Goal: Task Accomplishment & Management: Manage account settings

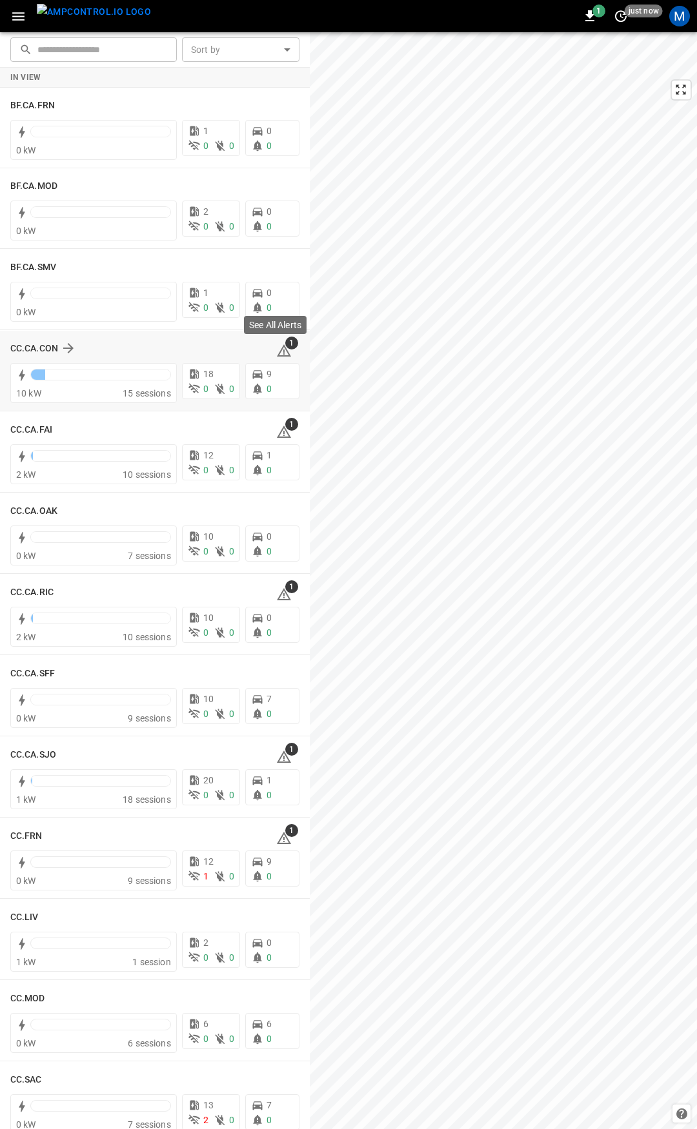
click at [276, 346] on icon at bounding box center [283, 350] width 15 height 15
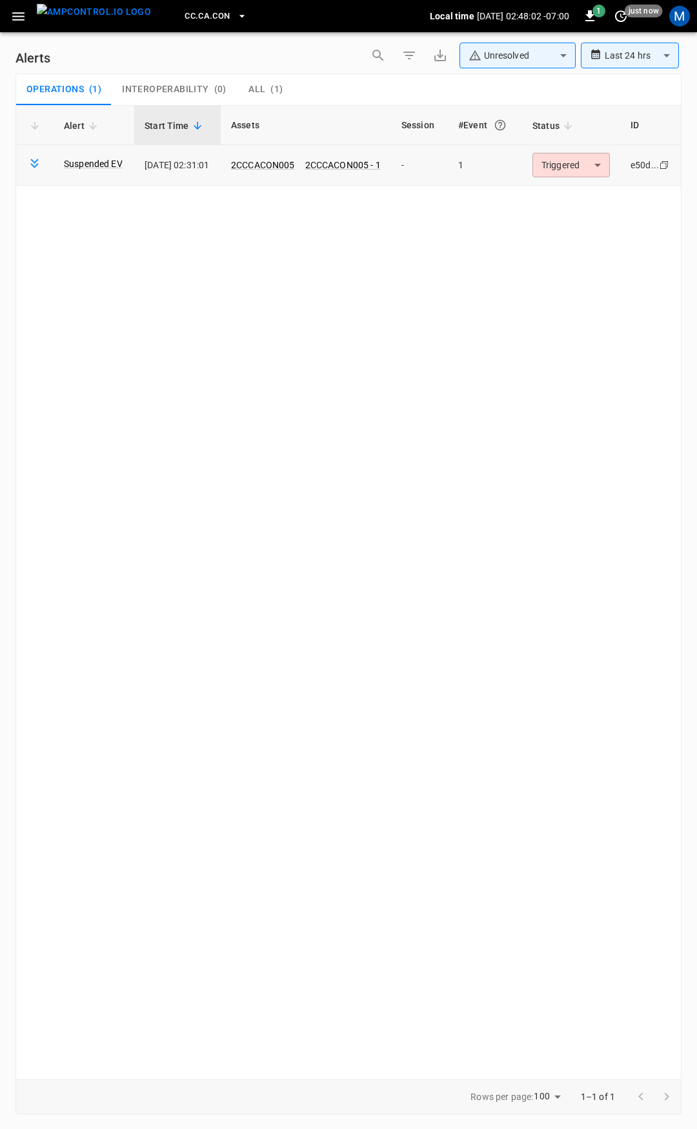
click at [570, 174] on body "**********" at bounding box center [348, 562] width 697 height 1125
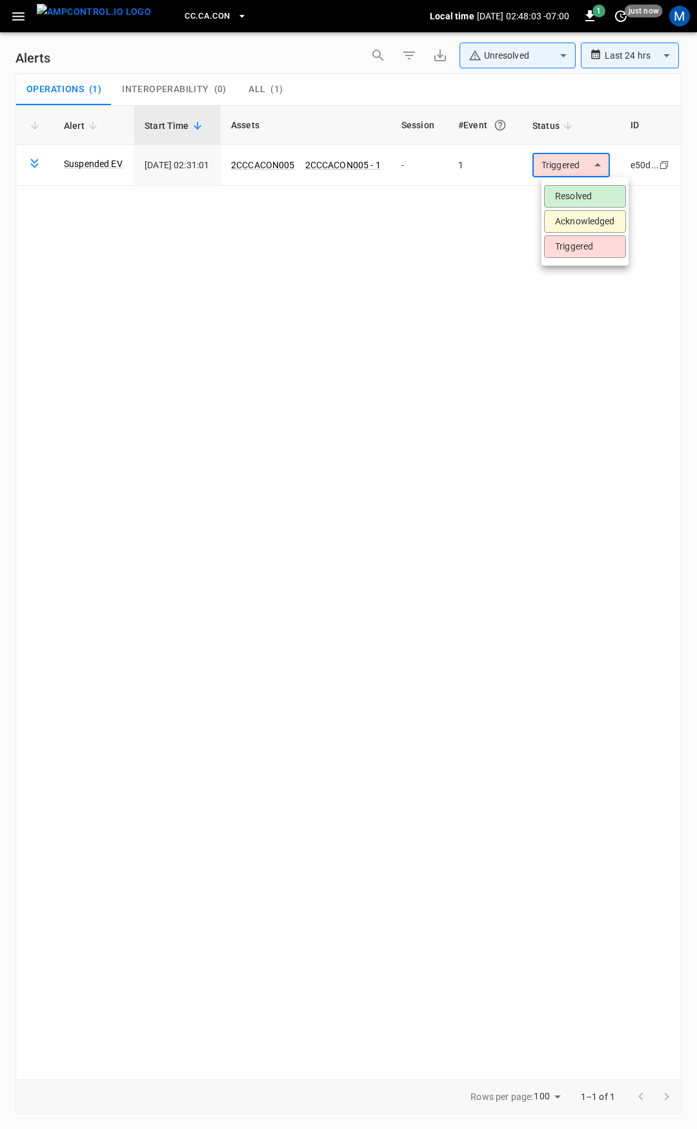
click at [568, 202] on li "Resolved" at bounding box center [585, 196] width 82 height 23
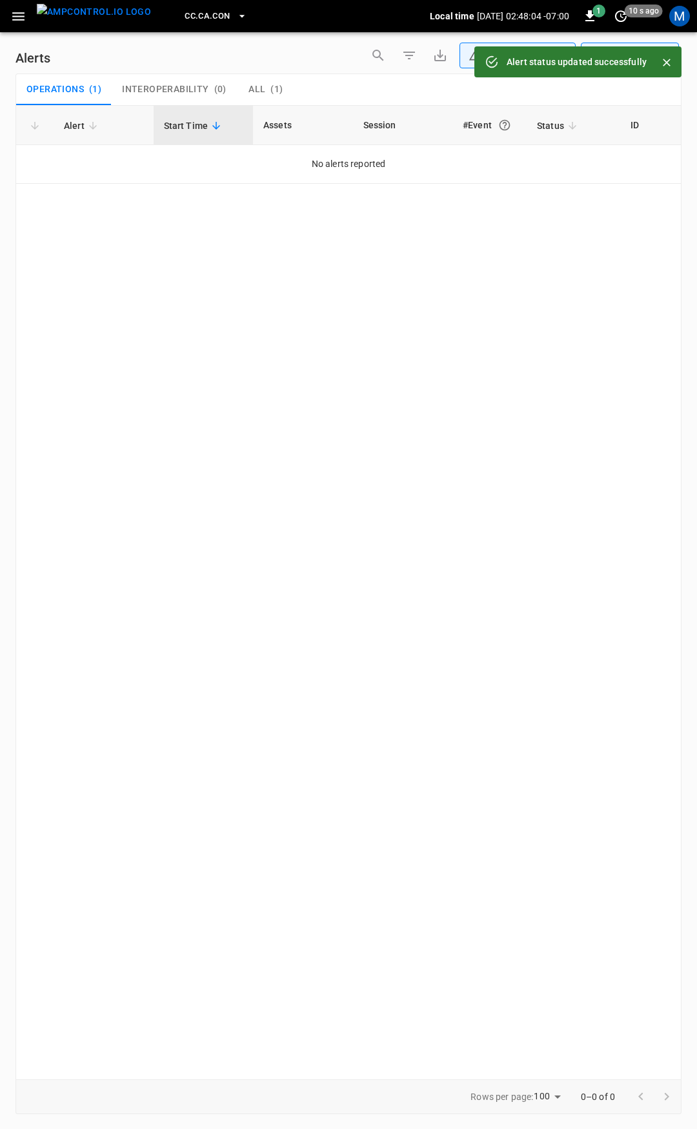
click at [13, 19] on icon "button" at bounding box center [18, 16] width 16 height 16
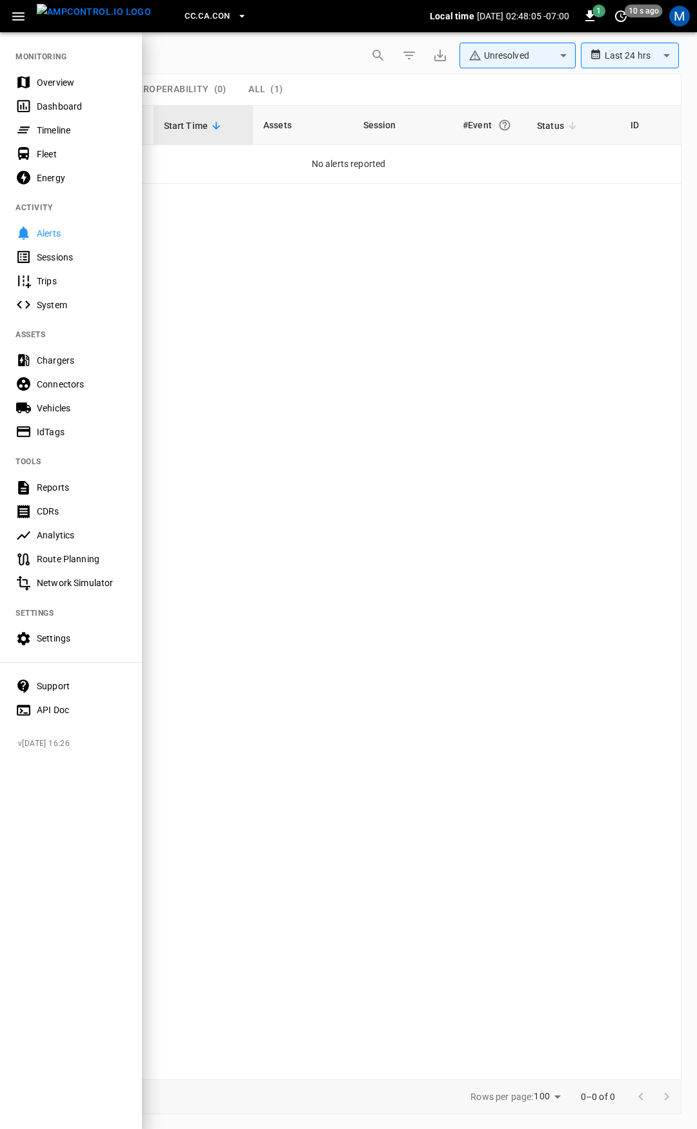
click at [51, 87] on div "Overview" at bounding box center [82, 82] width 90 height 13
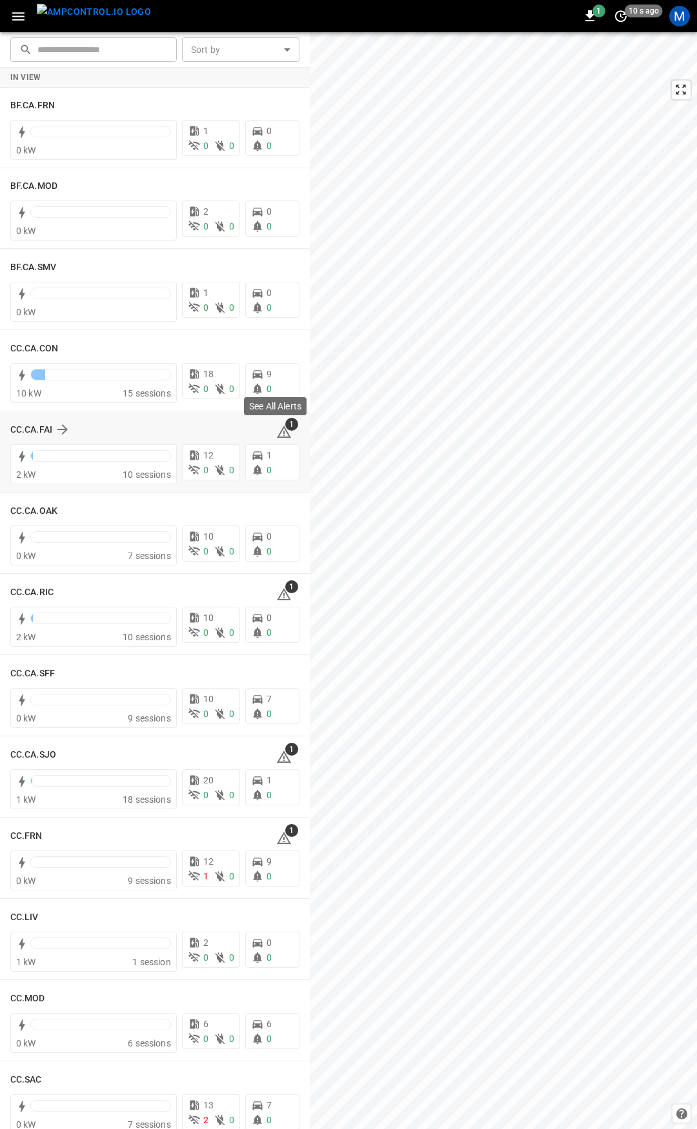
click at [280, 432] on icon at bounding box center [283, 431] width 15 height 15
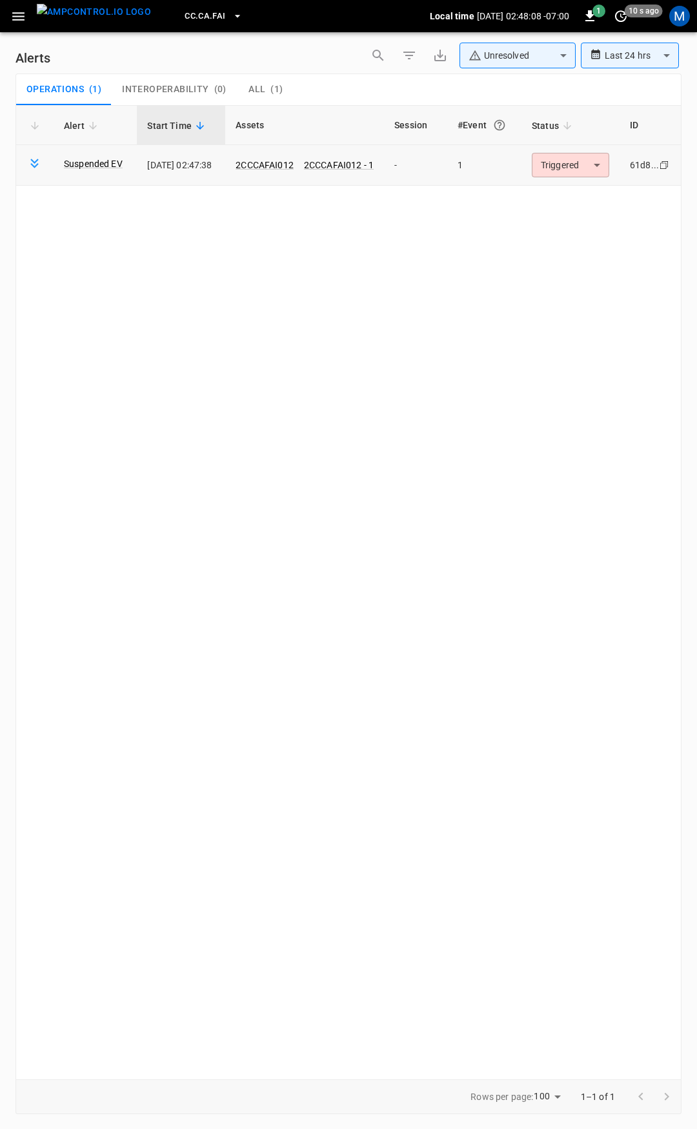
click at [571, 168] on body "**********" at bounding box center [348, 562] width 697 height 1125
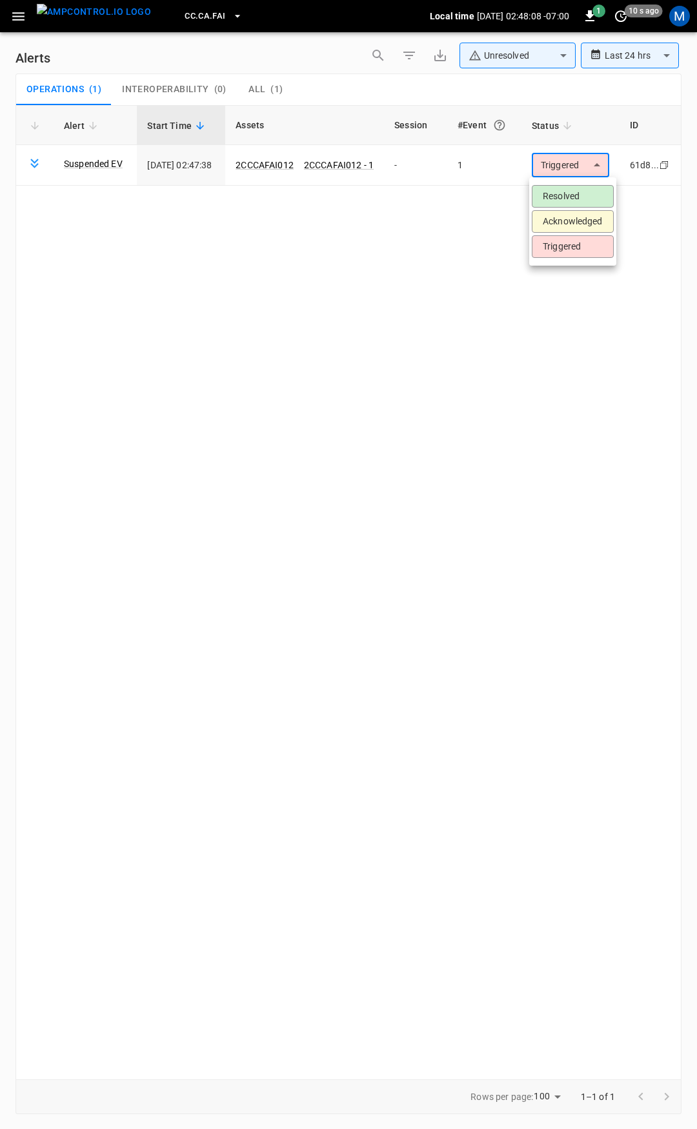
click at [565, 193] on li "Resolved" at bounding box center [572, 196] width 82 height 23
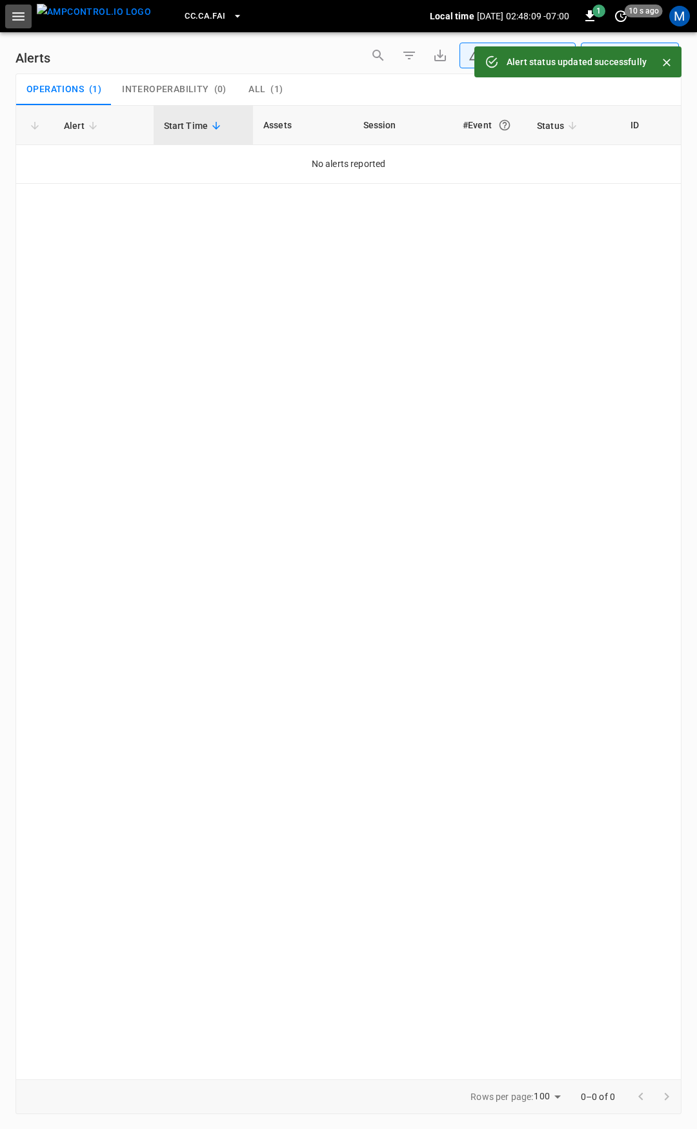
drag, startPoint x: 31, startPoint y: 19, endPoint x: 14, endPoint y: 19, distance: 17.4
click at [28, 19] on button "button" at bounding box center [18, 17] width 26 height 24
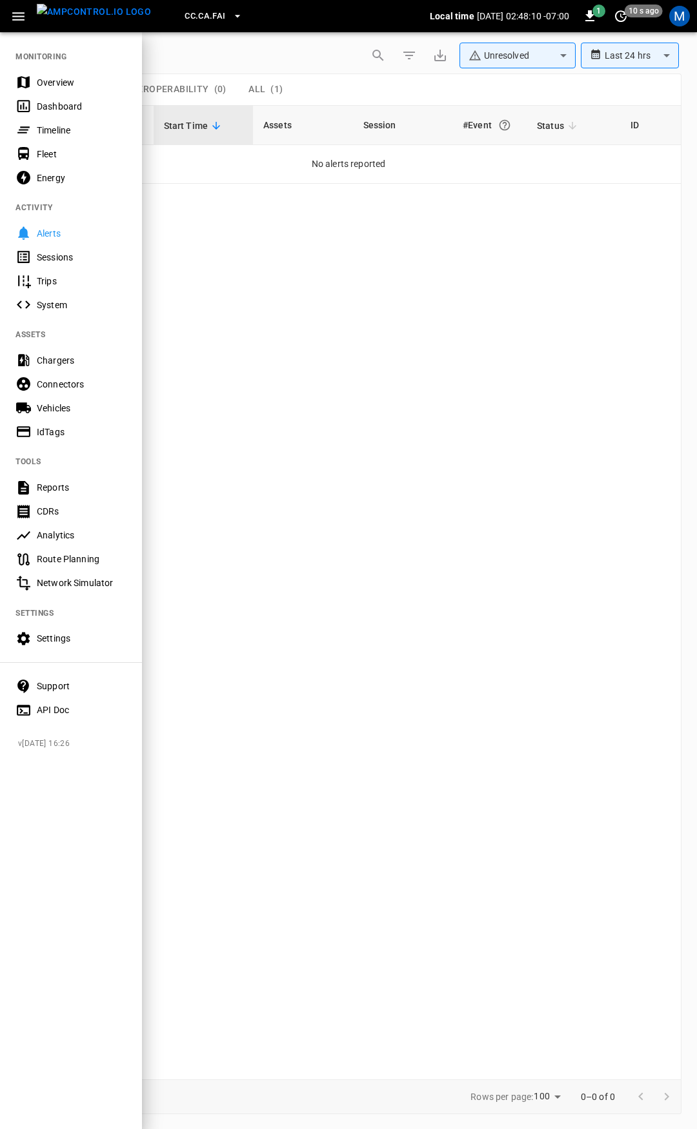
drag, startPoint x: 50, startPoint y: 75, endPoint x: 50, endPoint y: 103, distance: 27.7
click at [51, 75] on div "Overview" at bounding box center [71, 82] width 142 height 24
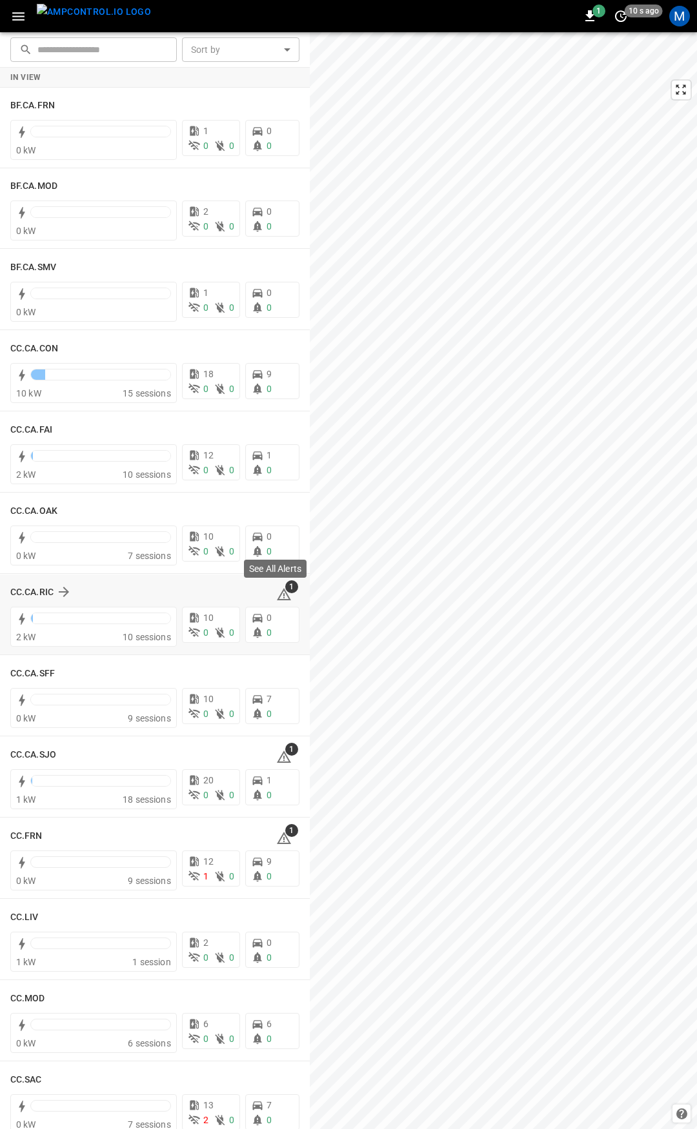
click at [283, 595] on icon at bounding box center [283, 595] width 1 height 5
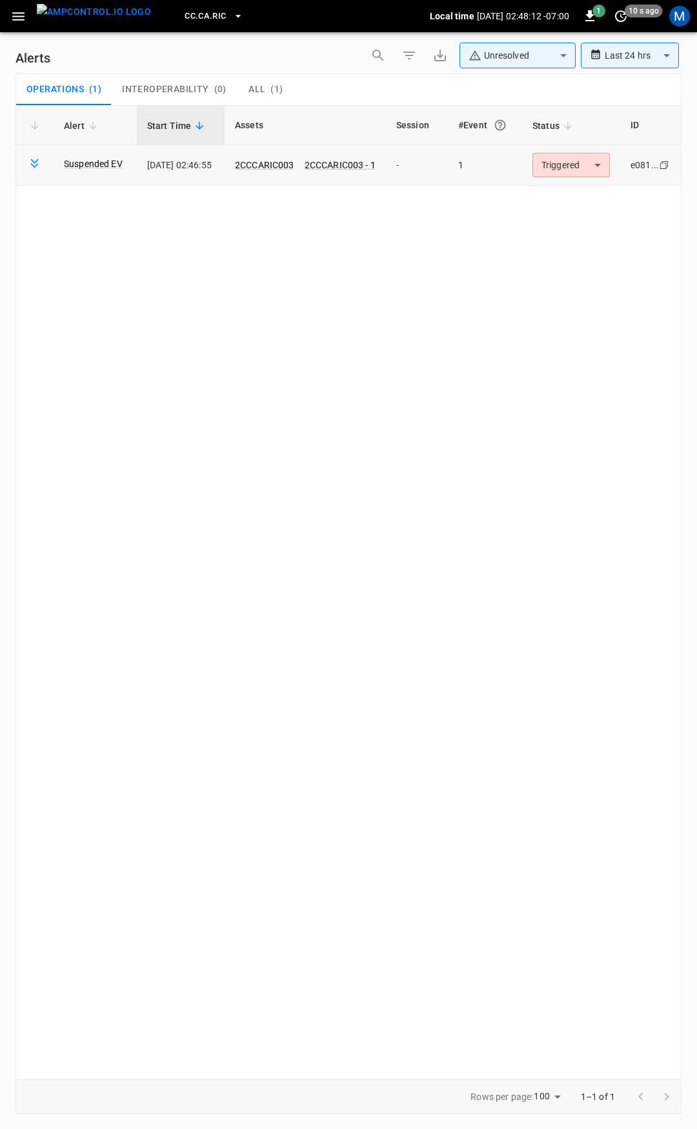
click at [581, 172] on body "**********" at bounding box center [348, 562] width 697 height 1125
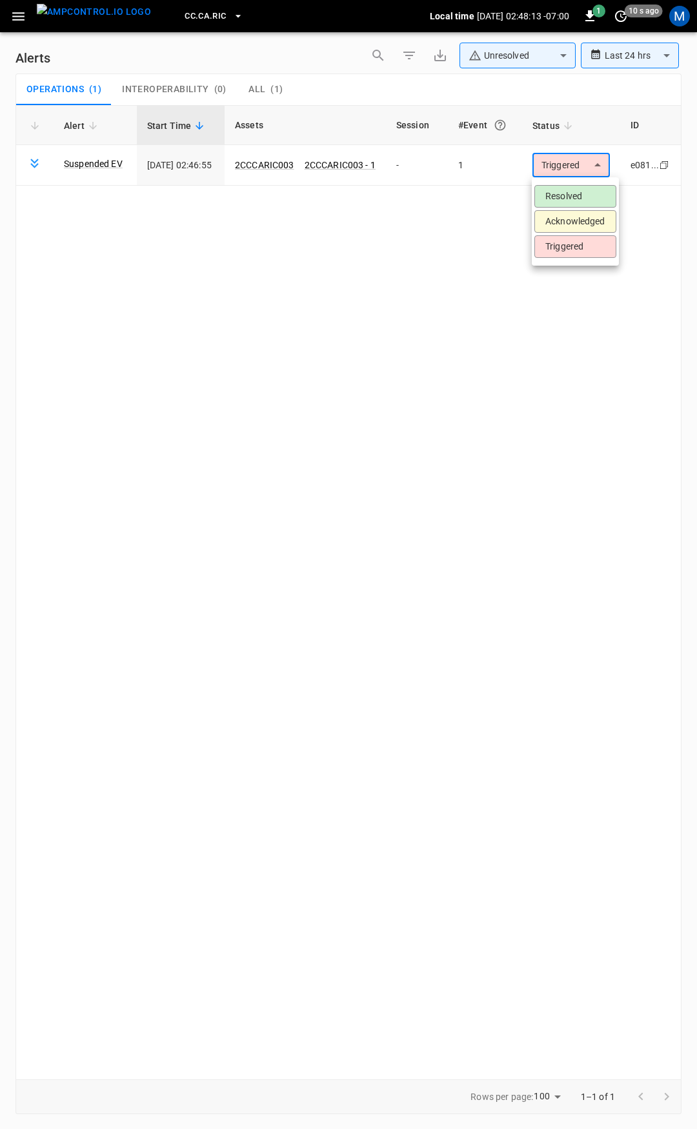
click at [566, 196] on li "Resolved" at bounding box center [575, 196] width 82 height 23
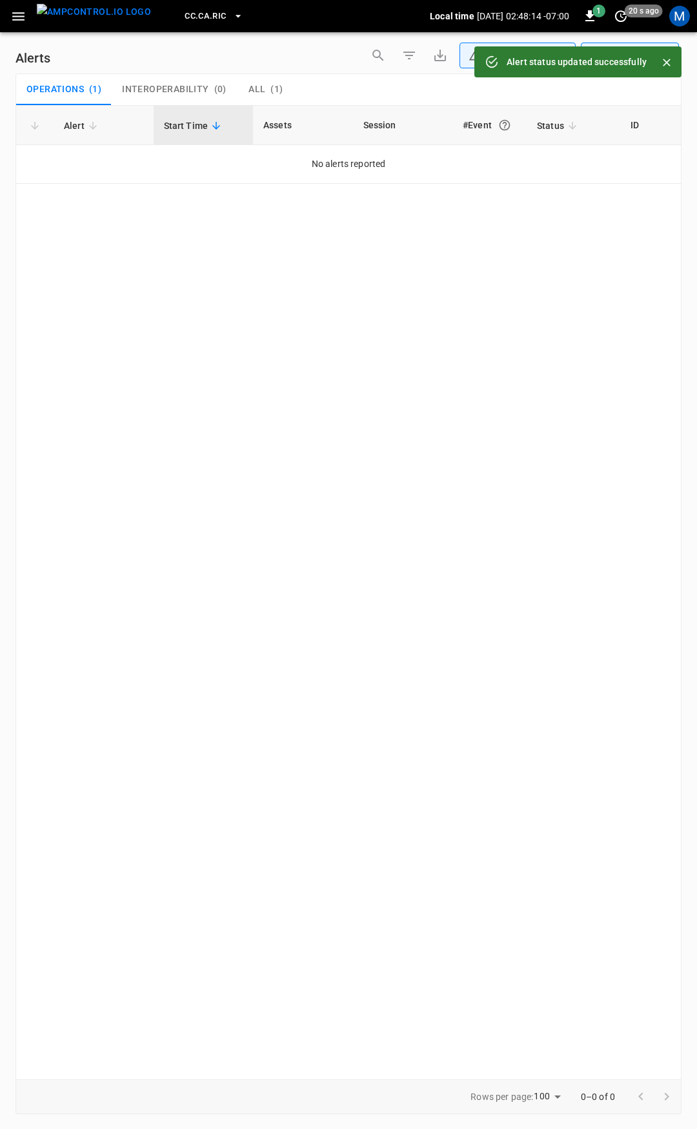
click at [21, 19] on icon "button" at bounding box center [18, 16] width 16 height 16
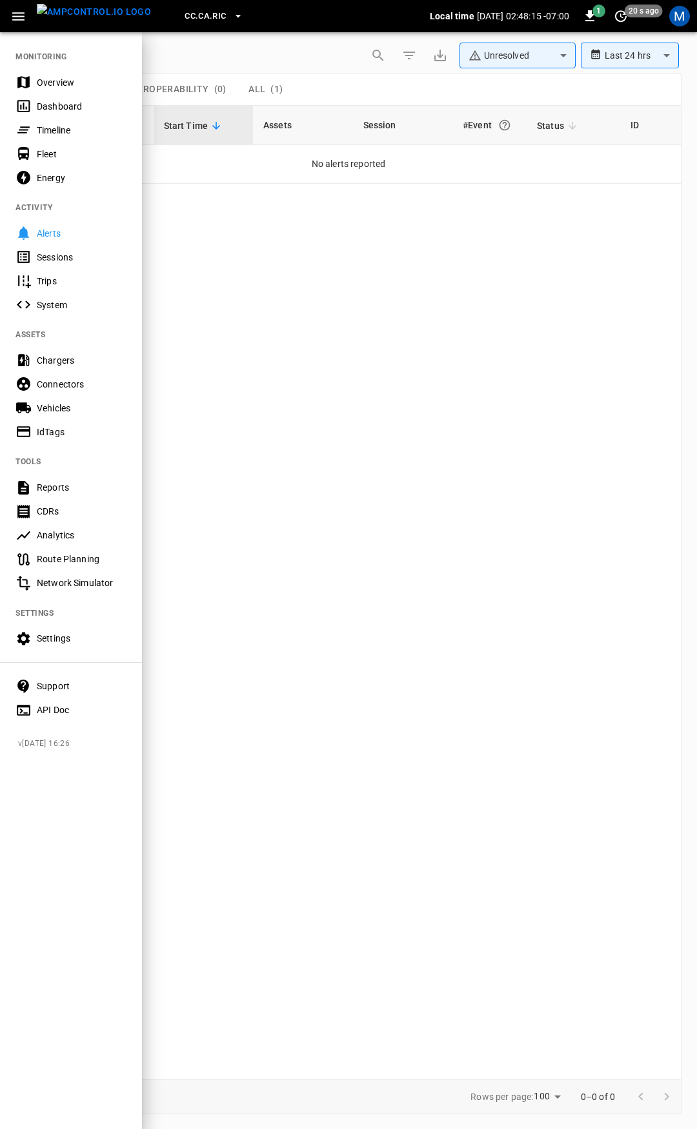
click at [70, 83] on div "Overview" at bounding box center [82, 82] width 90 height 13
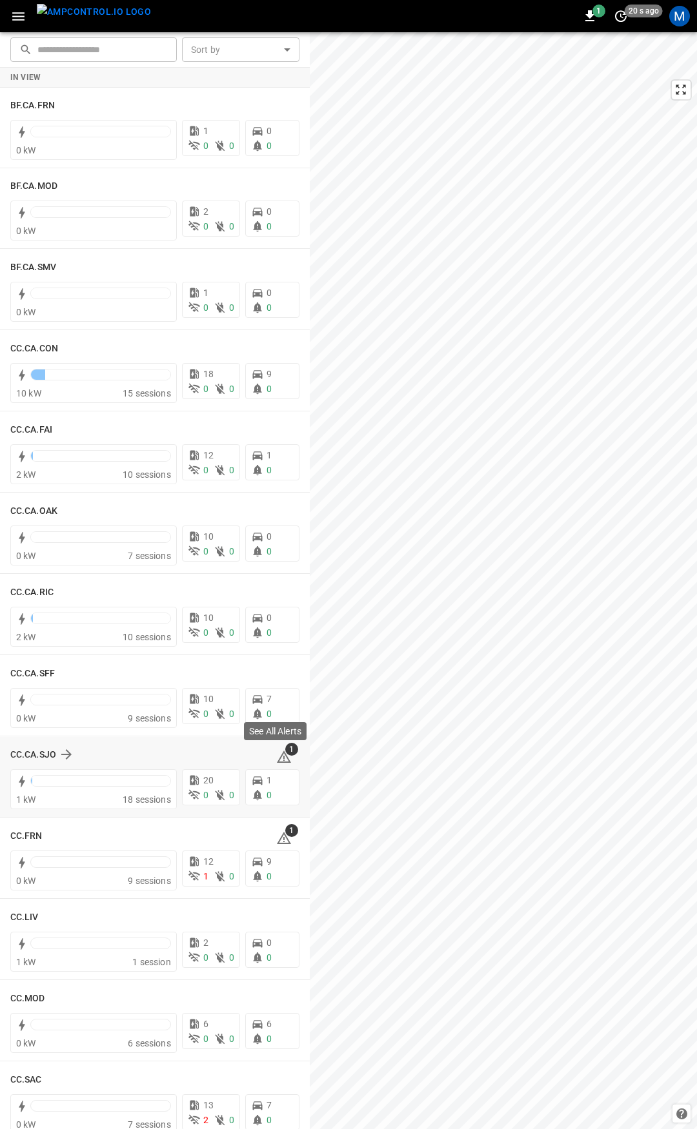
click at [277, 756] on icon at bounding box center [284, 757] width 14 height 12
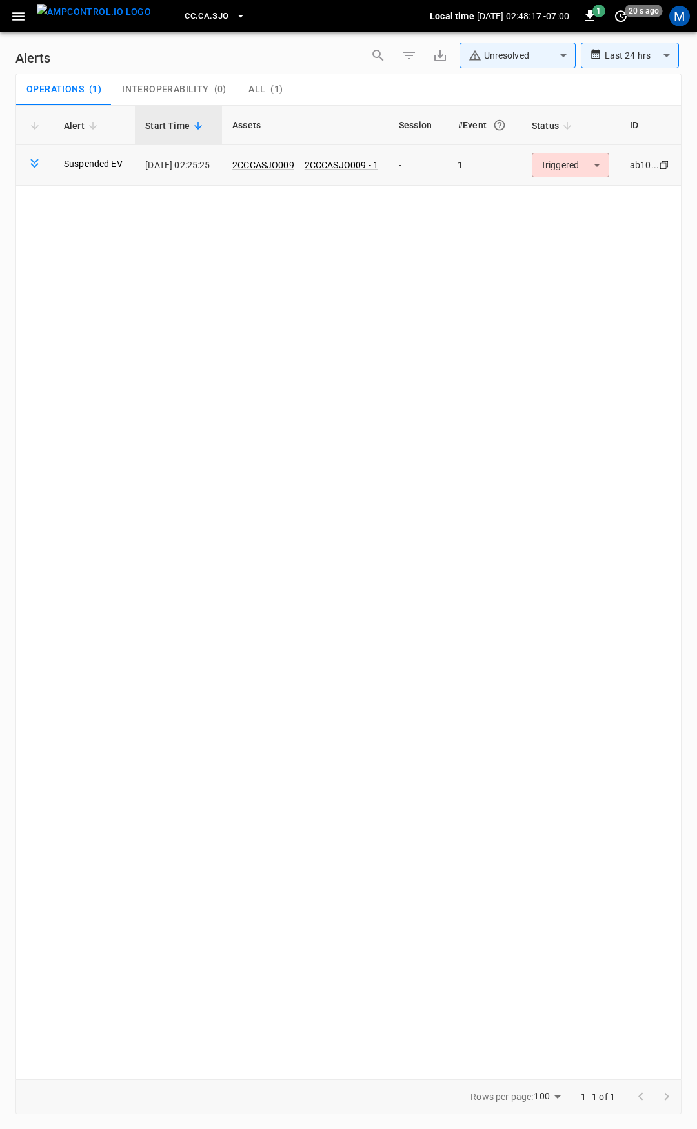
click at [568, 167] on body "**********" at bounding box center [348, 562] width 697 height 1125
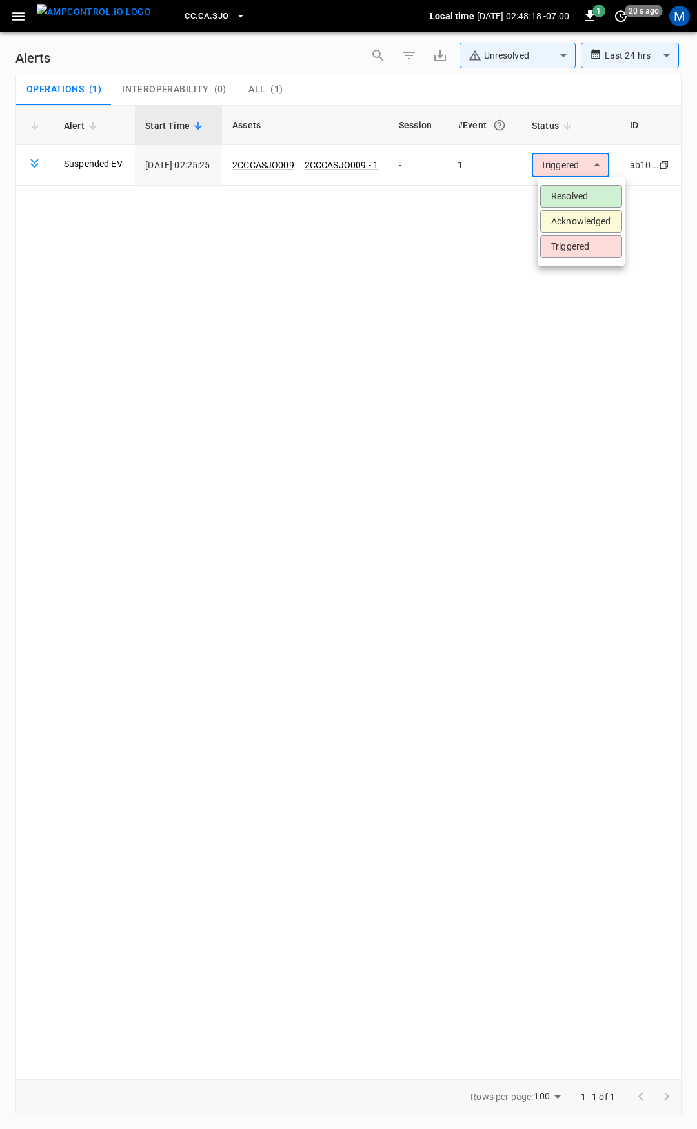
click at [589, 192] on li "Resolved" at bounding box center [581, 196] width 82 height 23
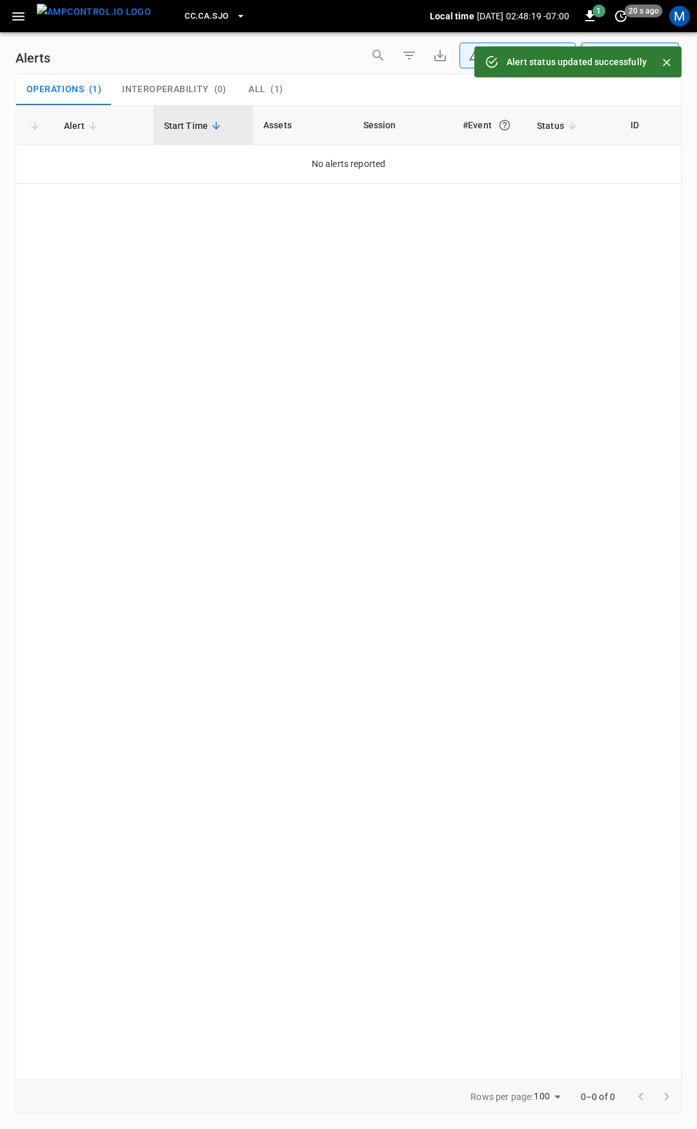
click at [17, 14] on icon "button" at bounding box center [18, 16] width 16 height 16
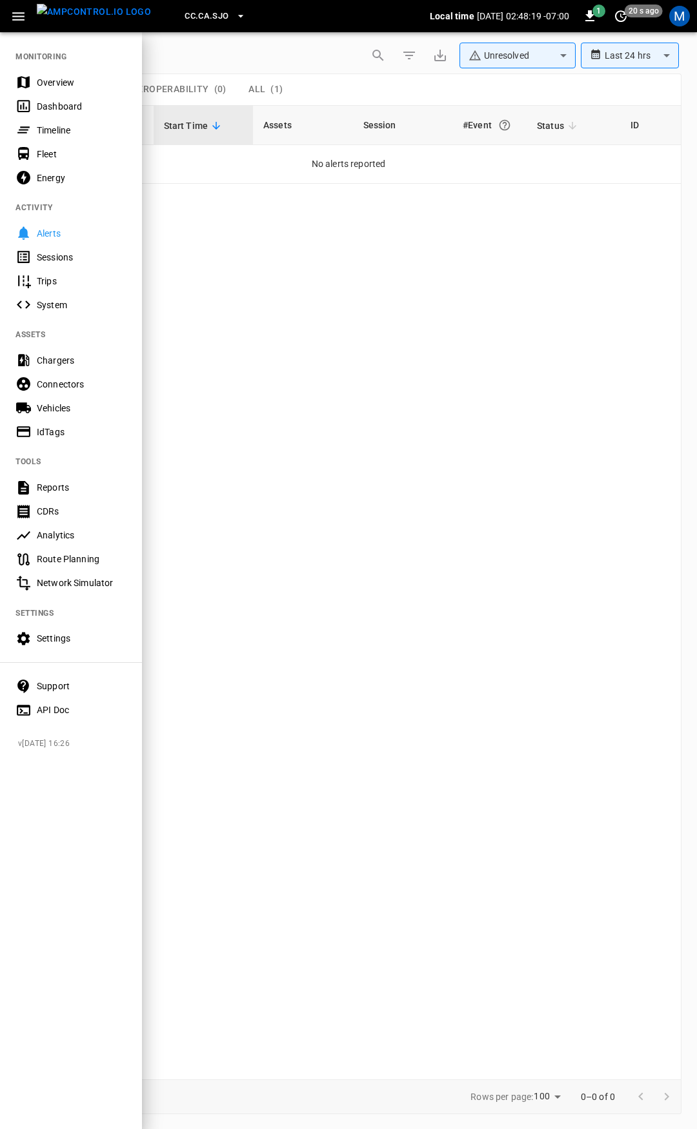
click at [65, 84] on div "Overview" at bounding box center [82, 82] width 90 height 13
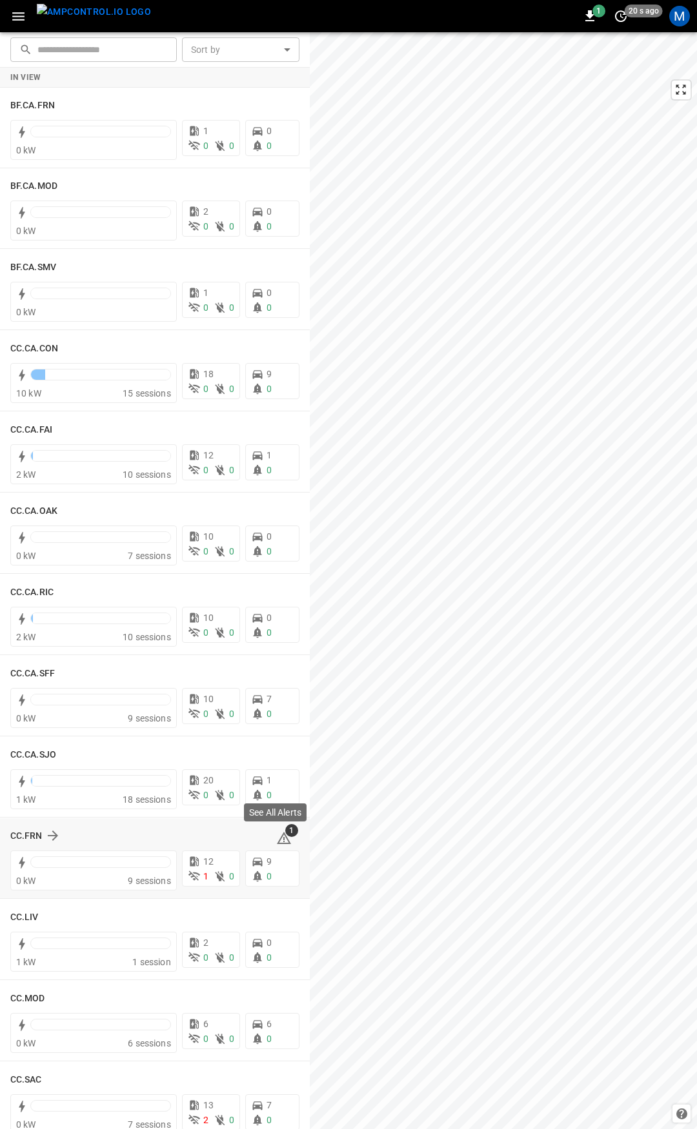
click at [283, 838] on icon at bounding box center [283, 838] width 15 height 15
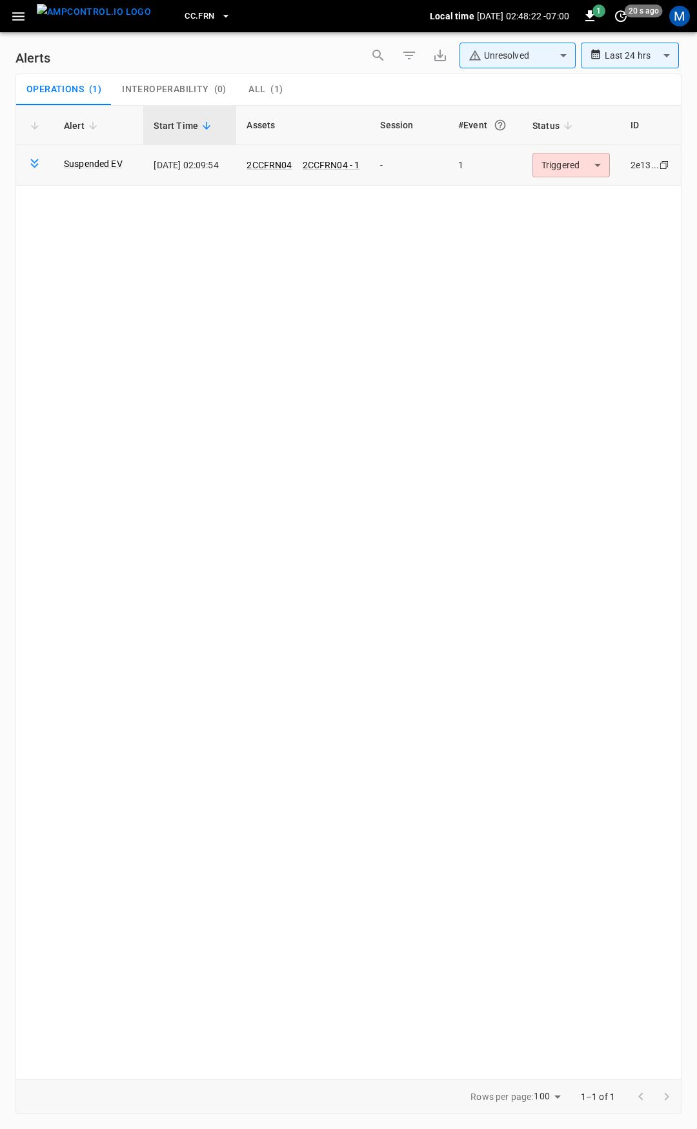
click at [574, 164] on body "**********" at bounding box center [348, 562] width 697 height 1125
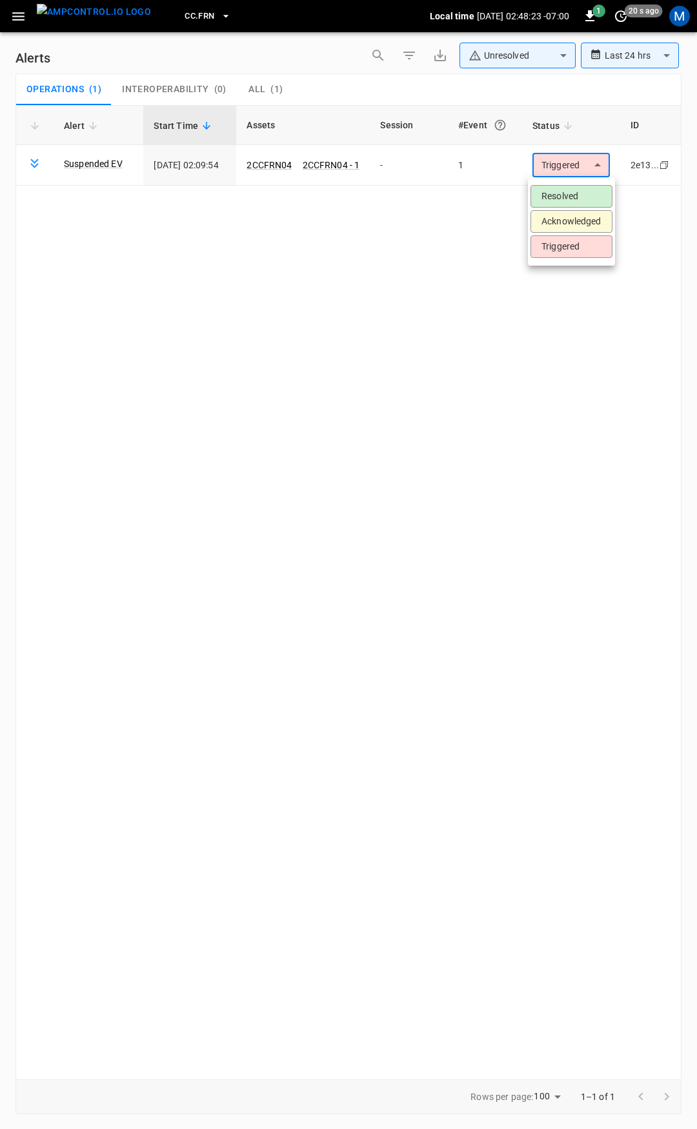
click at [571, 198] on li "Resolved" at bounding box center [571, 196] width 82 height 23
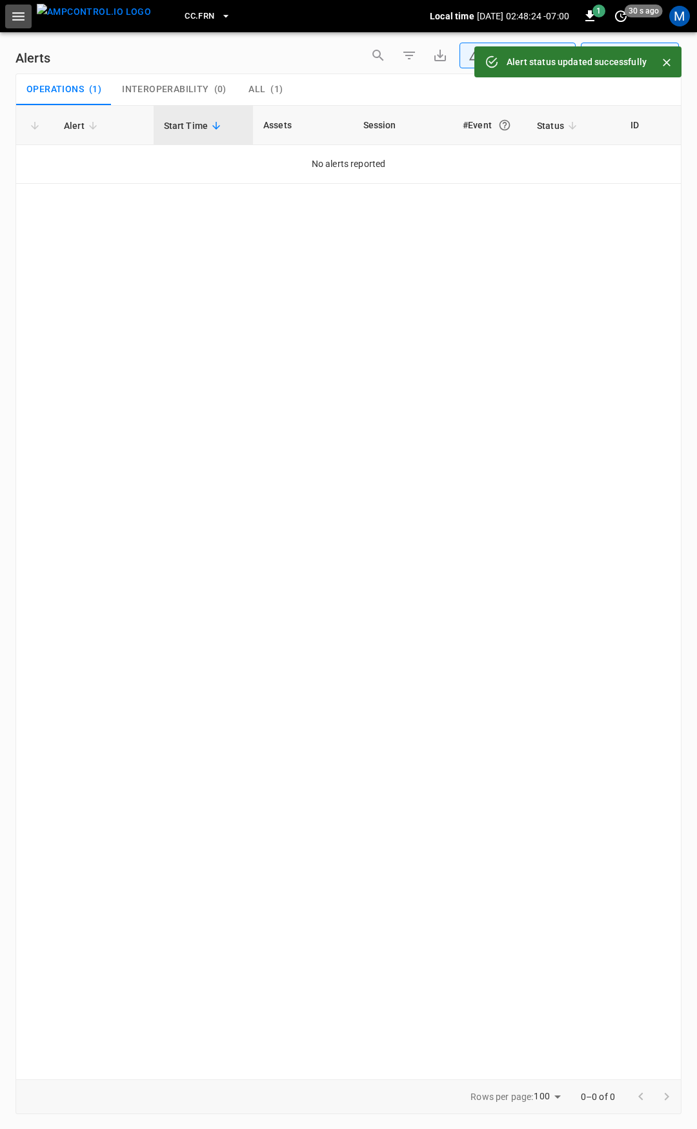
click at [22, 19] on icon "button" at bounding box center [18, 16] width 16 height 16
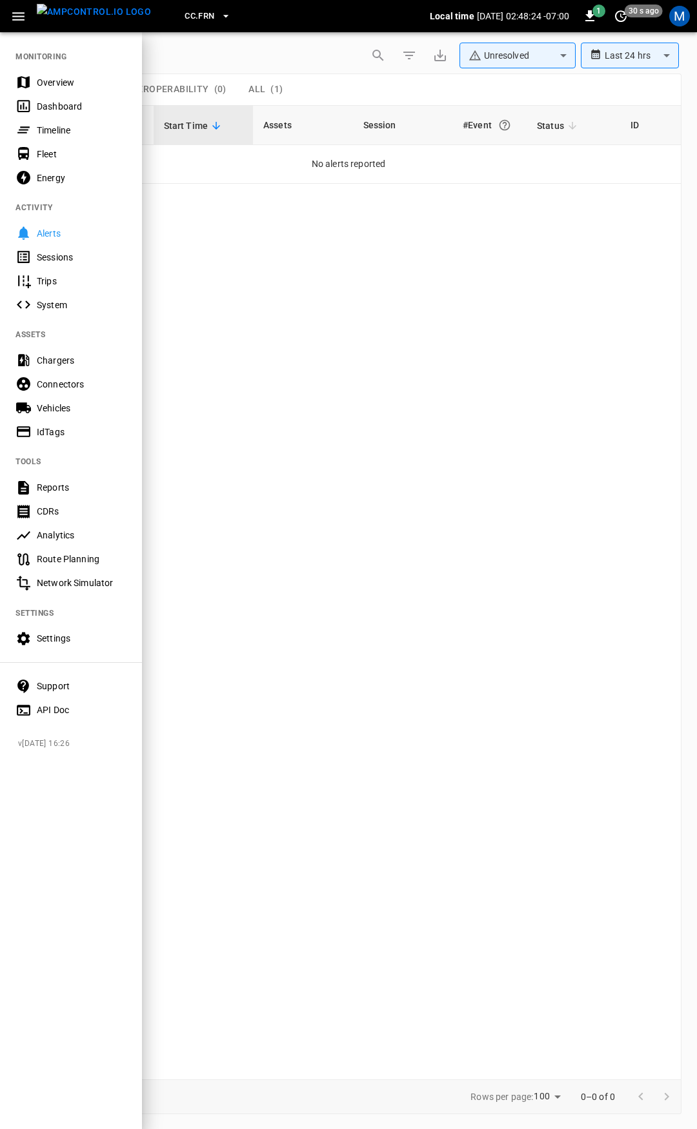
drag, startPoint x: 32, startPoint y: 55, endPoint x: 38, endPoint y: 71, distance: 17.1
click at [33, 56] on nav "MONITORING Overview Dashboard Timeline Fleet Energy ACTIVITY Alerts Sessions Tr…" at bounding box center [71, 379] width 142 height 697
drag, startPoint x: 68, startPoint y: 62, endPoint x: 66, endPoint y: 68, distance: 6.9
click at [68, 63] on nav "MONITORING Overview Dashboard Timeline Fleet Energy ACTIVITY Alerts Sessions Tr…" at bounding box center [71, 379] width 142 height 697
click at [61, 76] on div "Overview" at bounding box center [82, 82] width 90 height 13
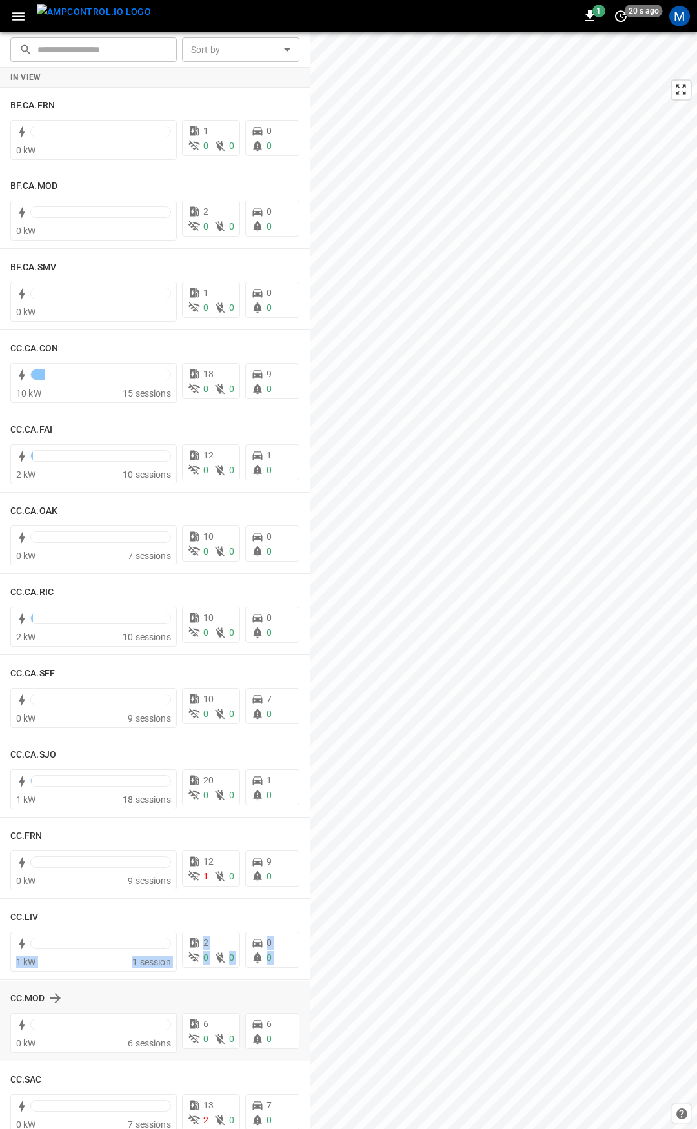
drag, startPoint x: 1, startPoint y: 955, endPoint x: 0, endPoint y: 982, distance: 27.1
click at [0, 982] on div "In View BF.CA.FRN 0 kW 1 0 0 0 0 BF.CA.MOD 0 kW 2 0 0 0 0 BF.CA.SMV 0 kW 1 0 0 …" at bounding box center [155, 1090] width 310 height 2045
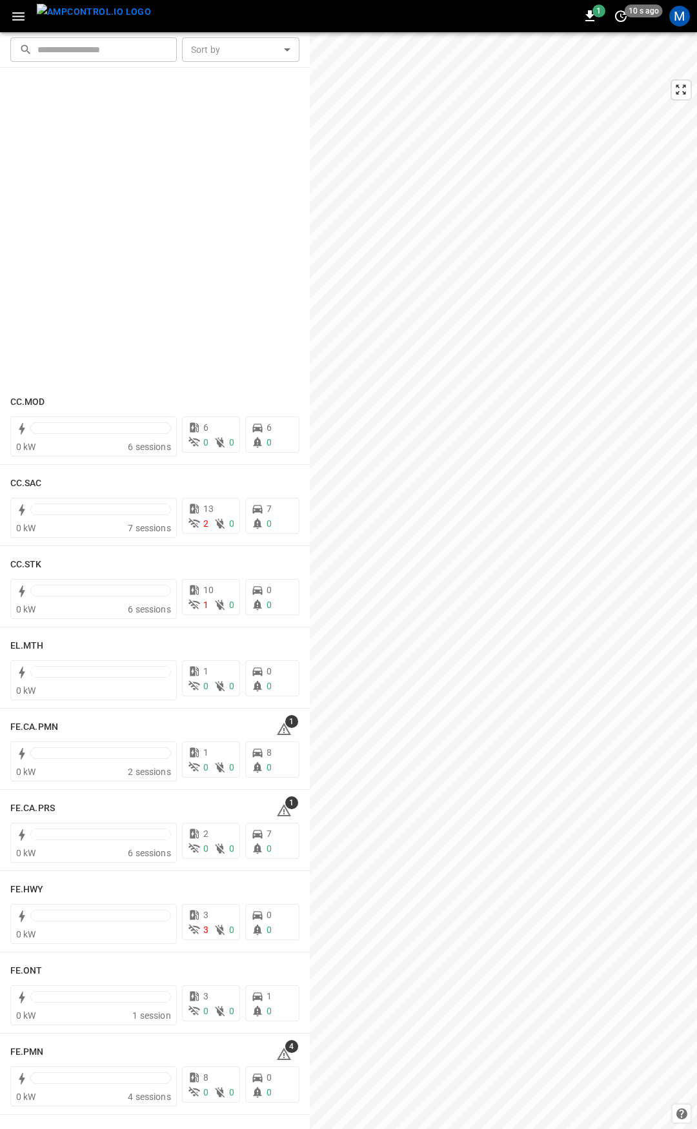
scroll to position [1058, 0]
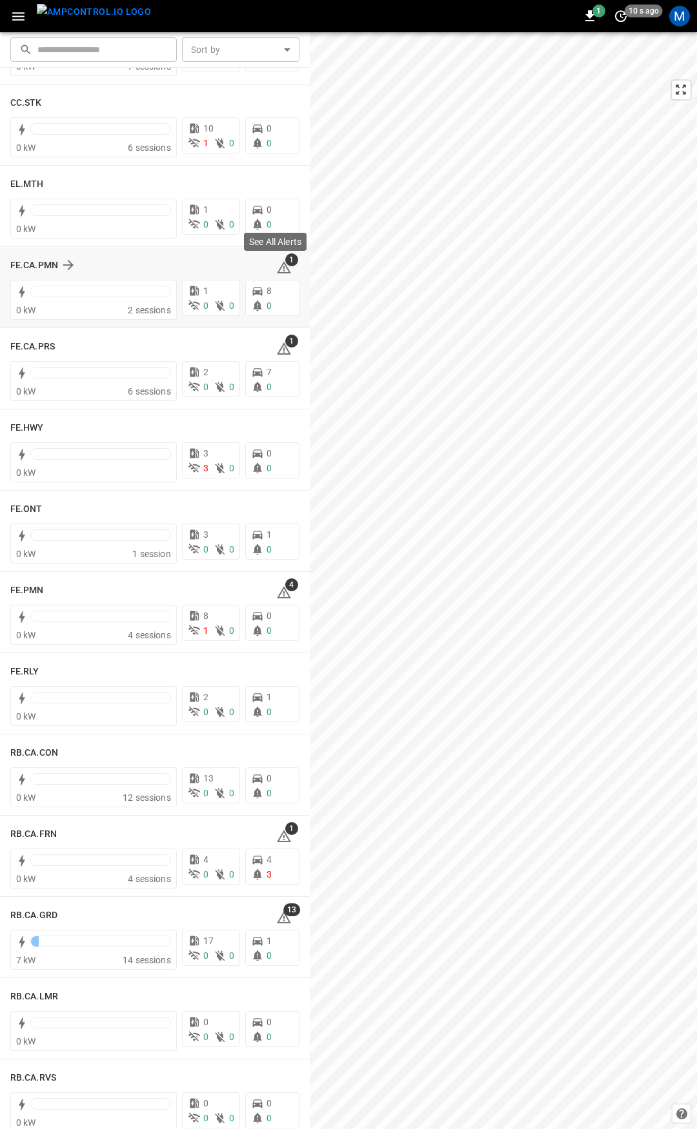
click at [277, 263] on icon at bounding box center [284, 267] width 14 height 12
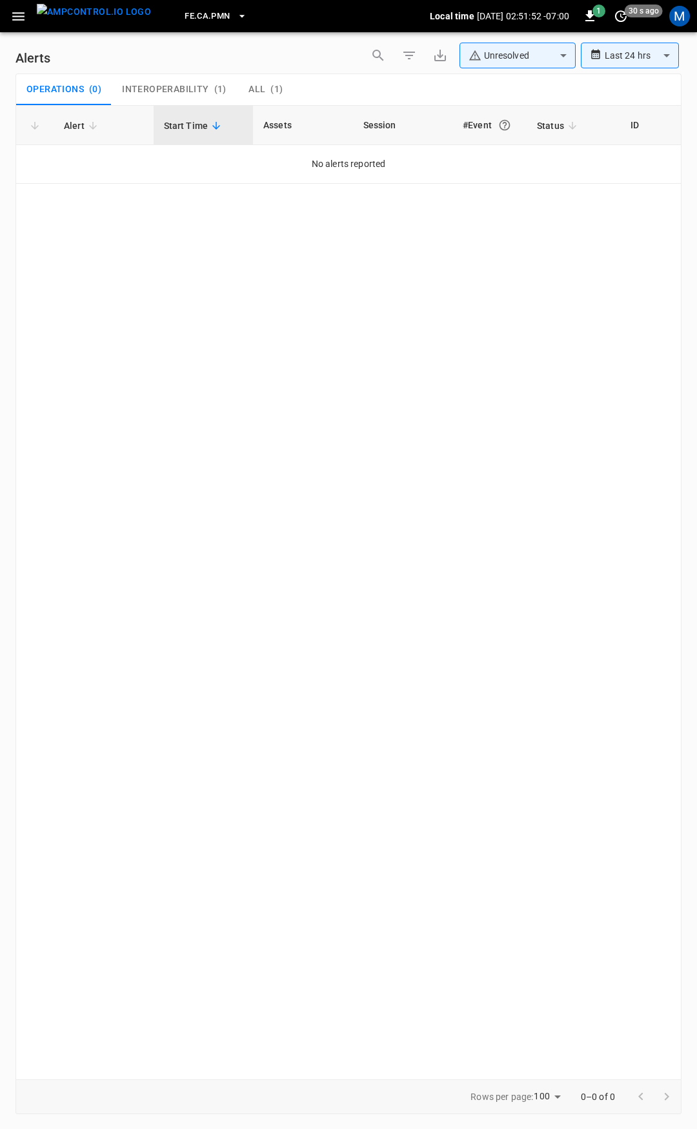
click at [279, 86] on span "( 1 )" at bounding box center [276, 90] width 12 height 12
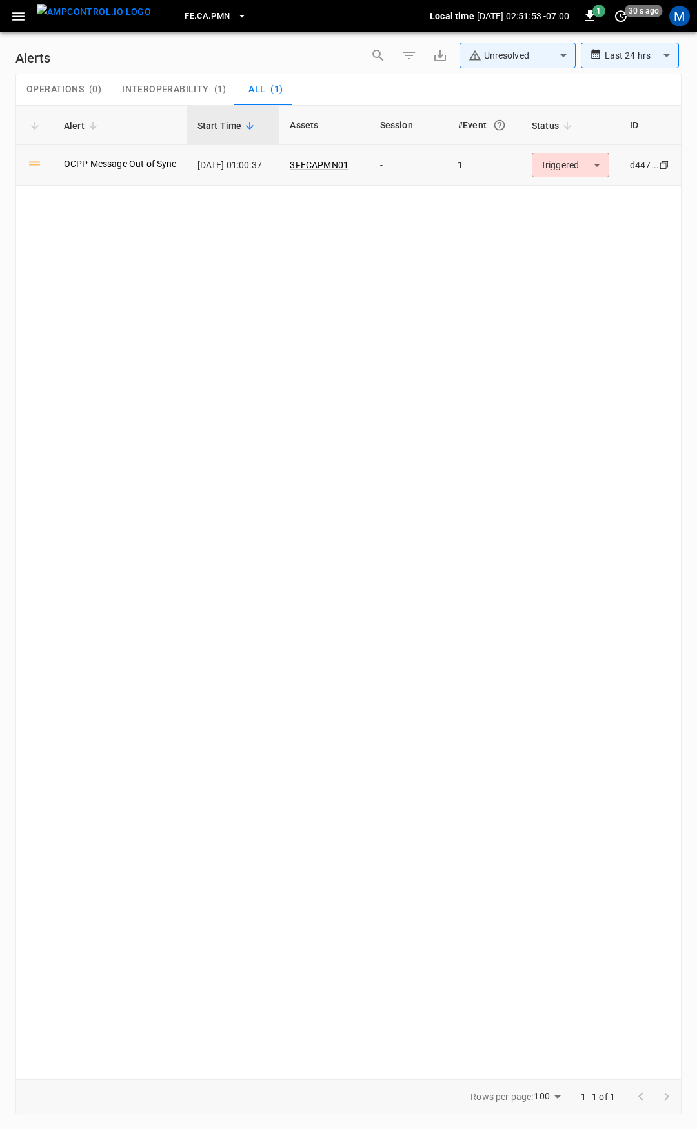
click at [593, 169] on body "**********" at bounding box center [348, 562] width 697 height 1125
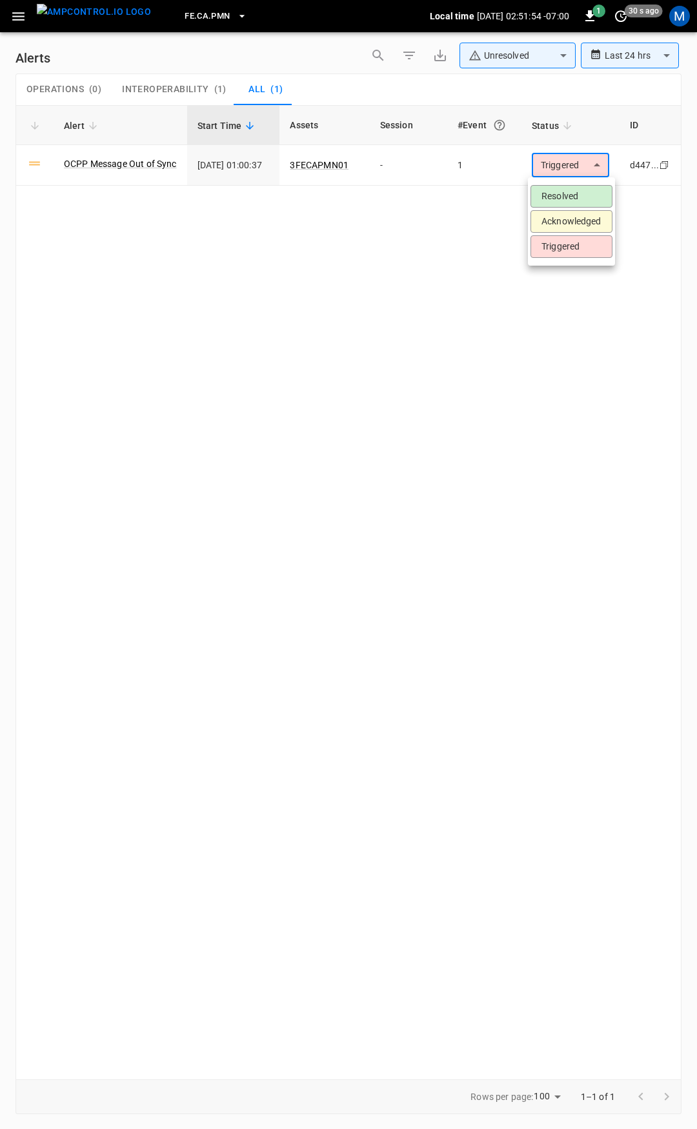
click at [584, 199] on li "Resolved" at bounding box center [571, 196] width 82 height 23
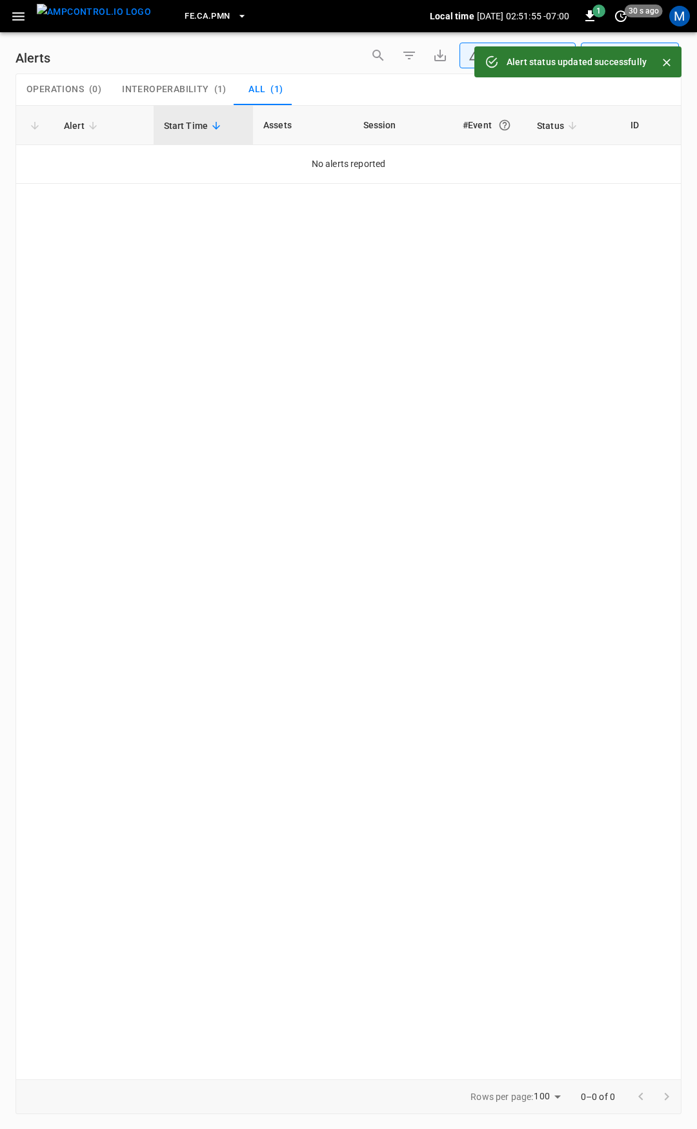
click at [19, 15] on icon "button" at bounding box center [18, 16] width 12 height 8
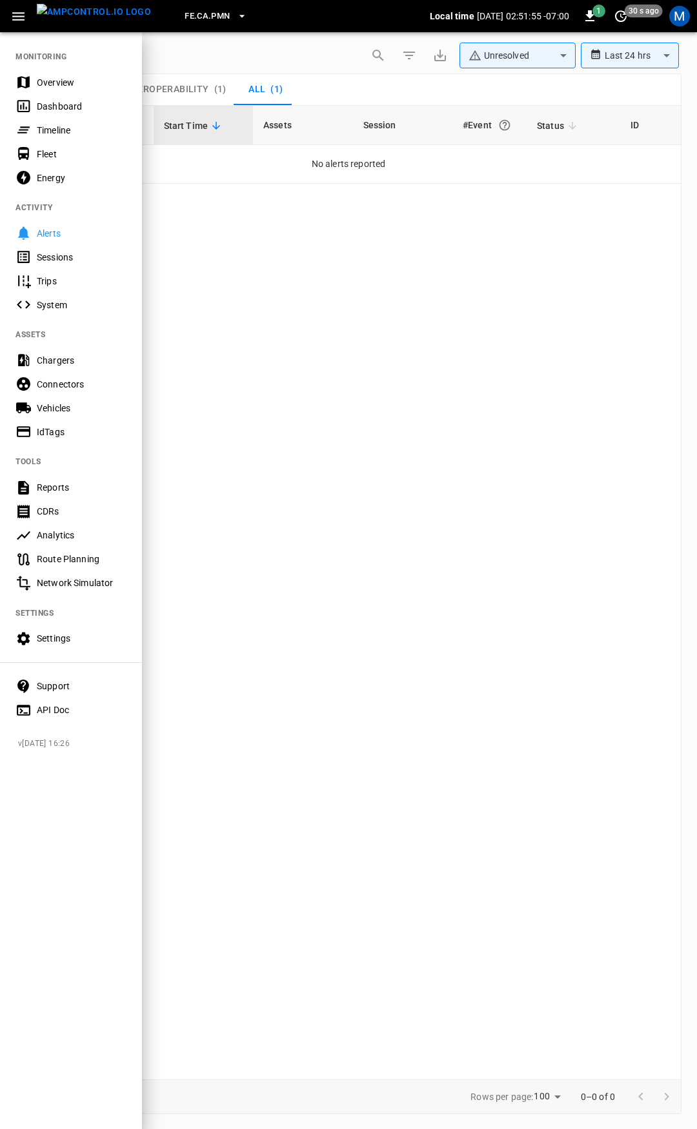
click at [70, 76] on div "Overview" at bounding box center [82, 82] width 90 height 13
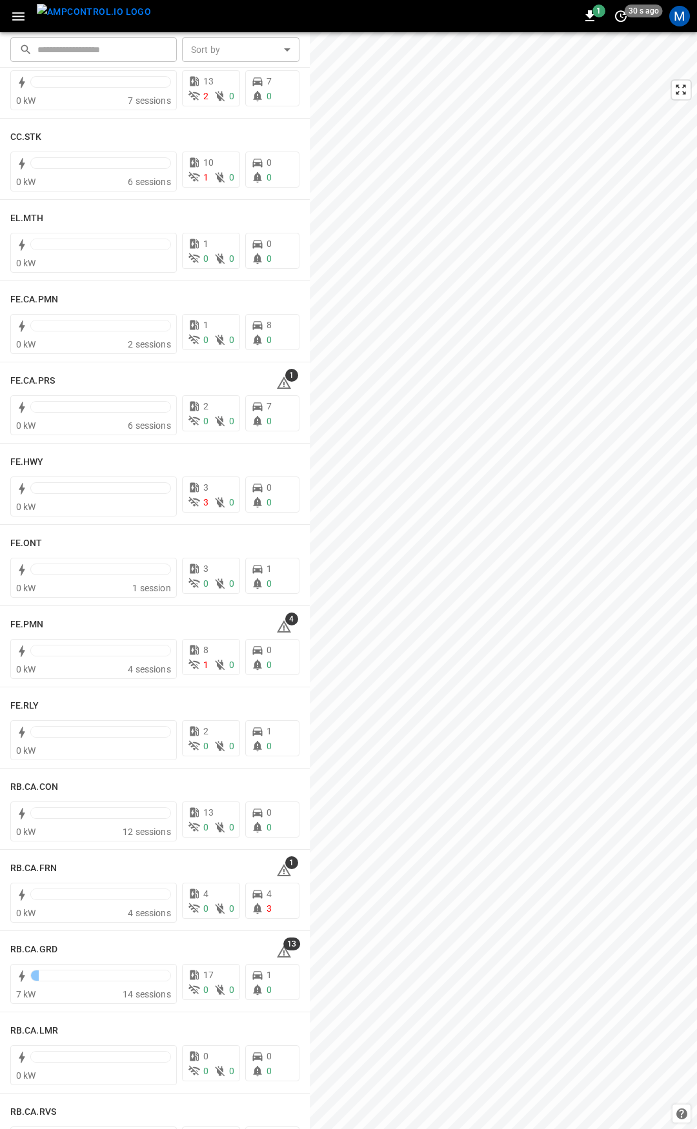
scroll to position [1048, 0]
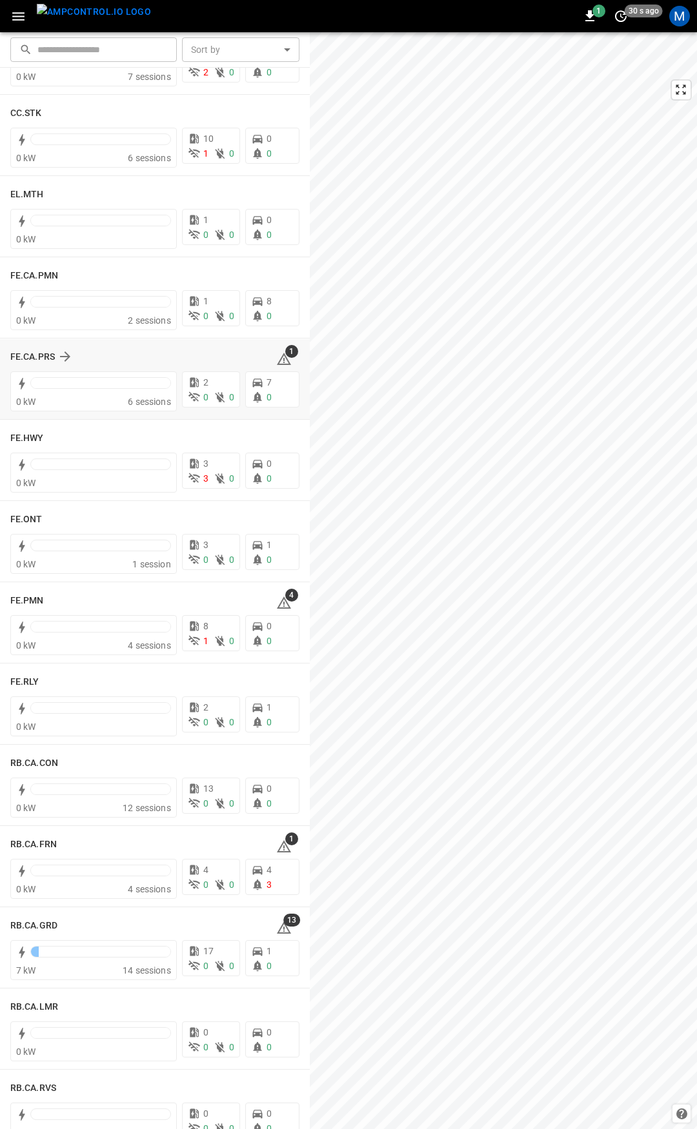
click at [285, 353] on span "1" at bounding box center [291, 351] width 13 height 13
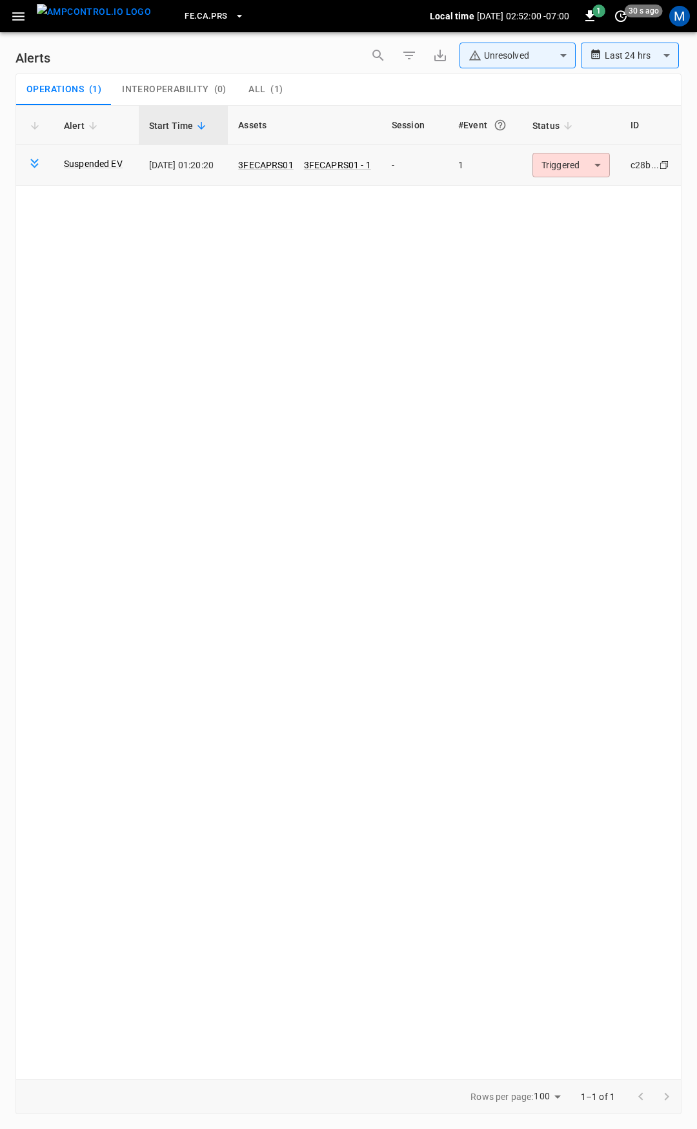
click at [571, 161] on body "**********" at bounding box center [348, 562] width 697 height 1125
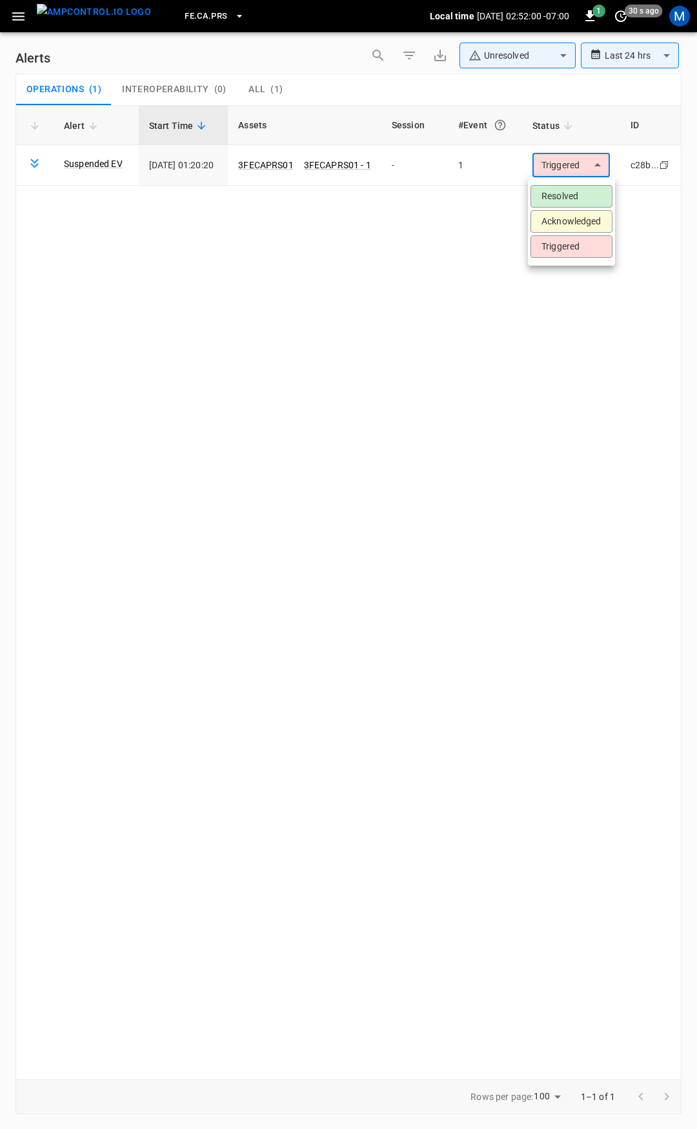
drag, startPoint x: 570, startPoint y: 183, endPoint x: 570, endPoint y: 197, distance: 13.5
click at [570, 184] on ul "Resolved Acknowledged Triggered" at bounding box center [571, 221] width 87 height 88
click at [570, 197] on li "Resolved" at bounding box center [571, 196] width 82 height 23
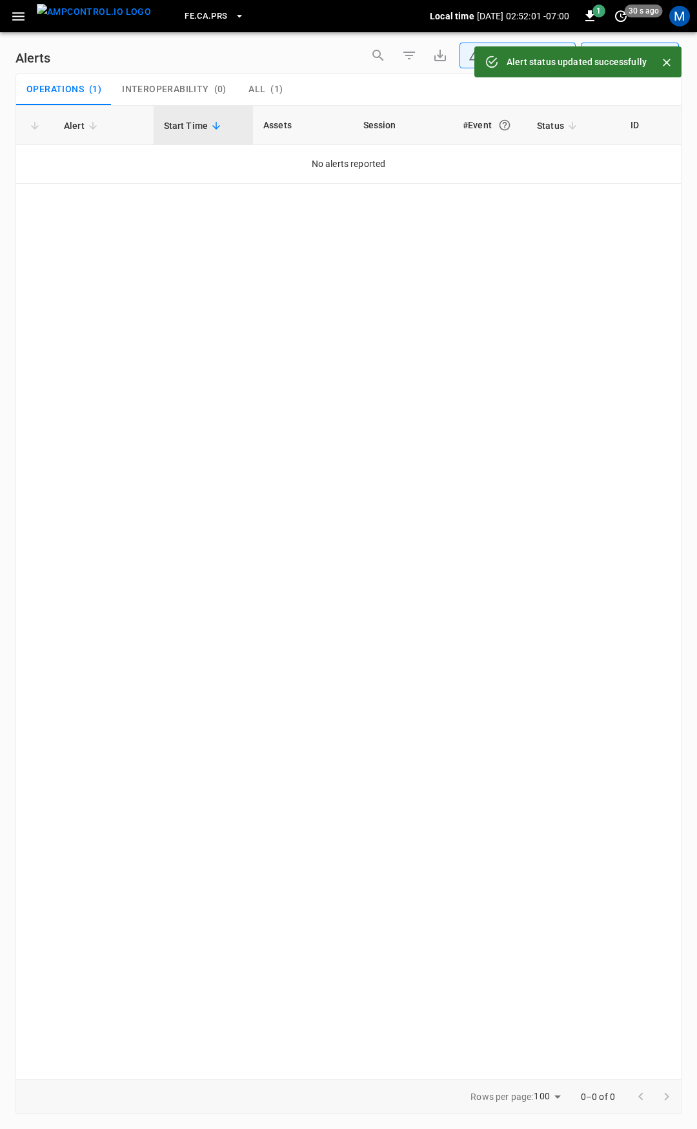
click at [23, 15] on icon "button" at bounding box center [18, 16] width 16 height 16
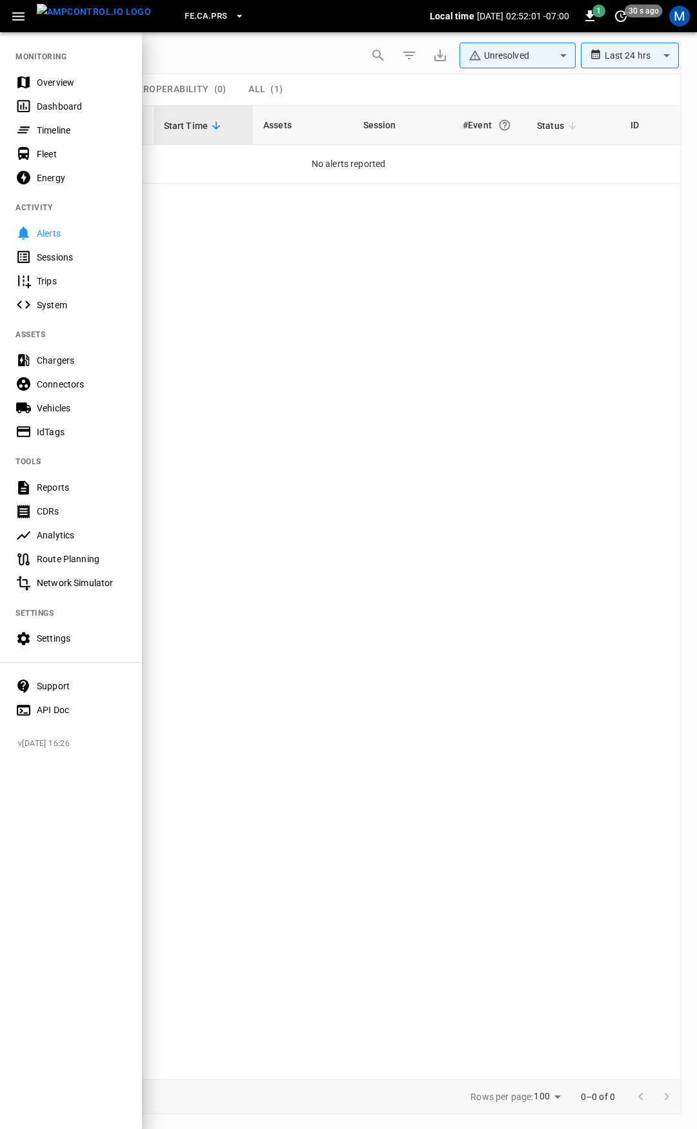
click at [48, 75] on div "Overview" at bounding box center [71, 82] width 142 height 24
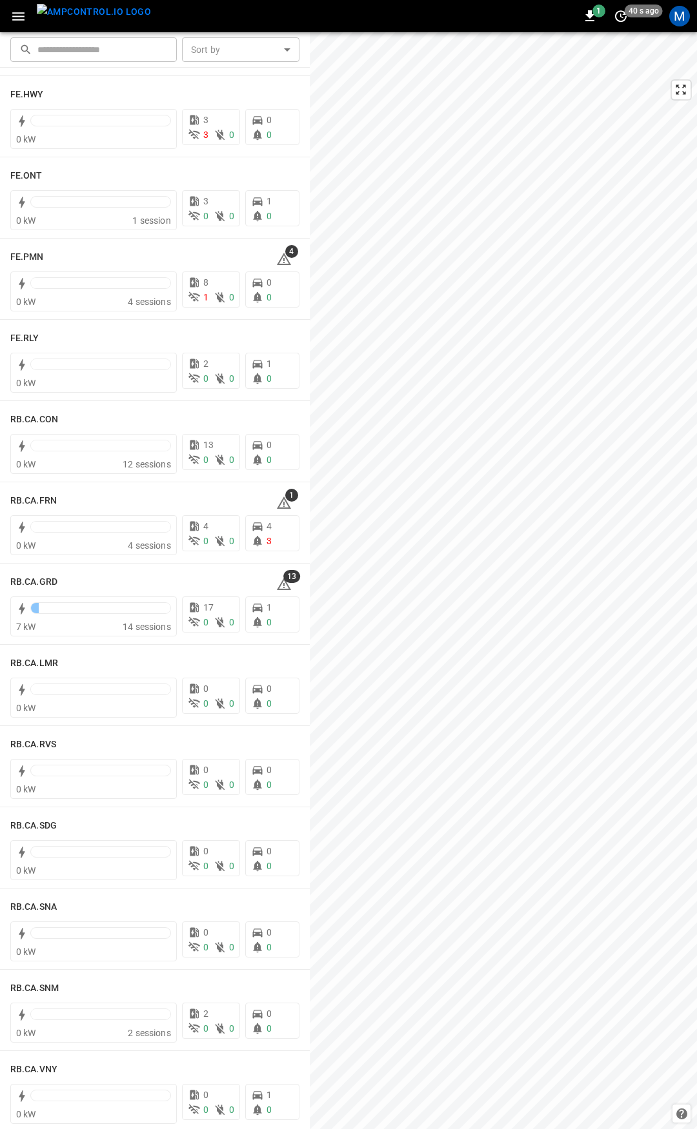
scroll to position [1394, 0]
click at [283, 257] on icon at bounding box center [283, 258] width 1 height 5
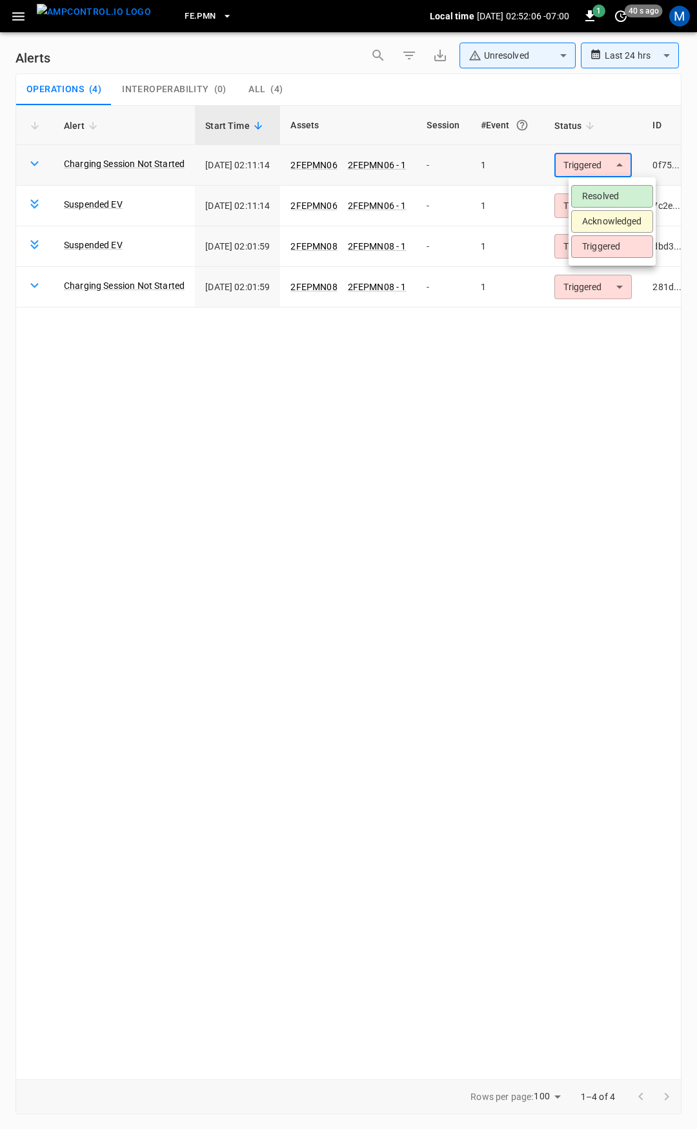
click at [594, 168] on body "**********" at bounding box center [348, 562] width 697 height 1125
click at [596, 192] on li "Resolved" at bounding box center [612, 196] width 82 height 23
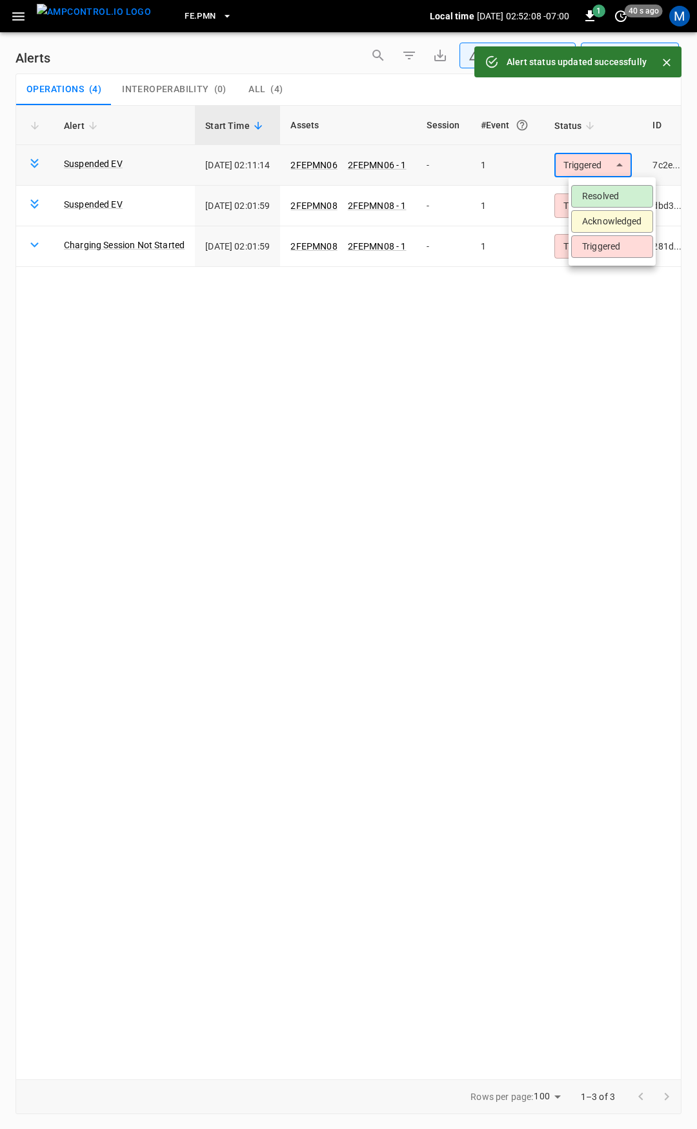
click at [610, 156] on body "**********" at bounding box center [348, 562] width 697 height 1125
click at [611, 188] on li "Resolved" at bounding box center [612, 196] width 82 height 23
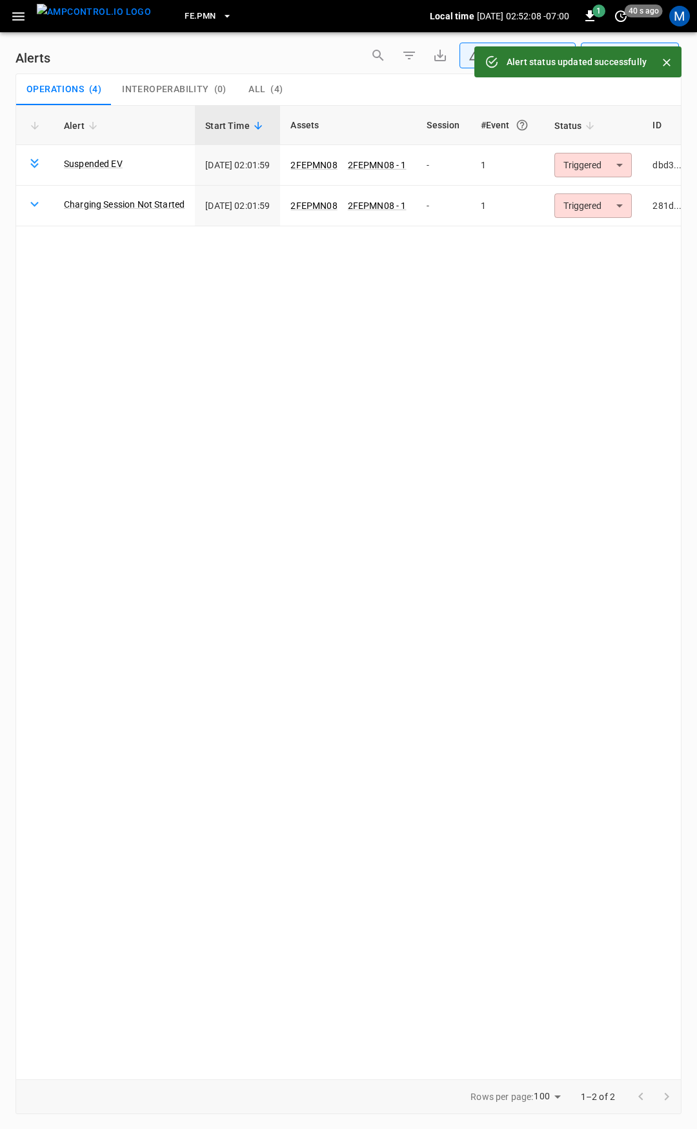
click at [610, 165] on body "**********" at bounding box center [348, 562] width 697 height 1125
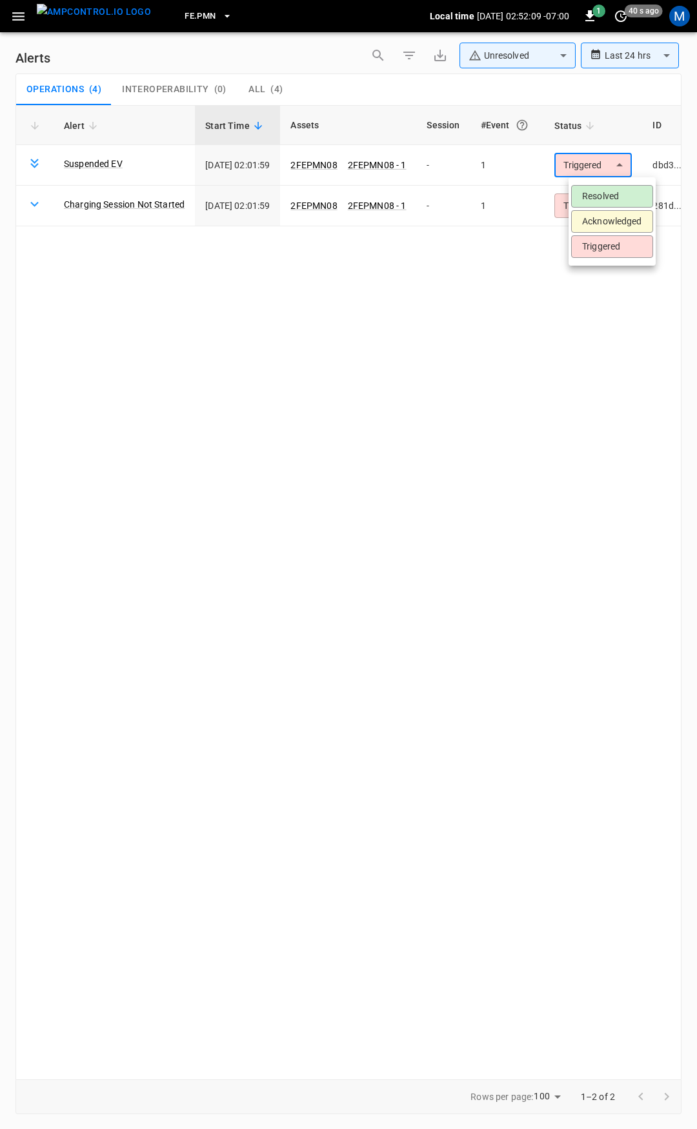
click at [610, 183] on ul "Resolved Acknowledged Triggered" at bounding box center [611, 221] width 87 height 88
click at [611, 200] on li "Resolved" at bounding box center [612, 196] width 82 height 23
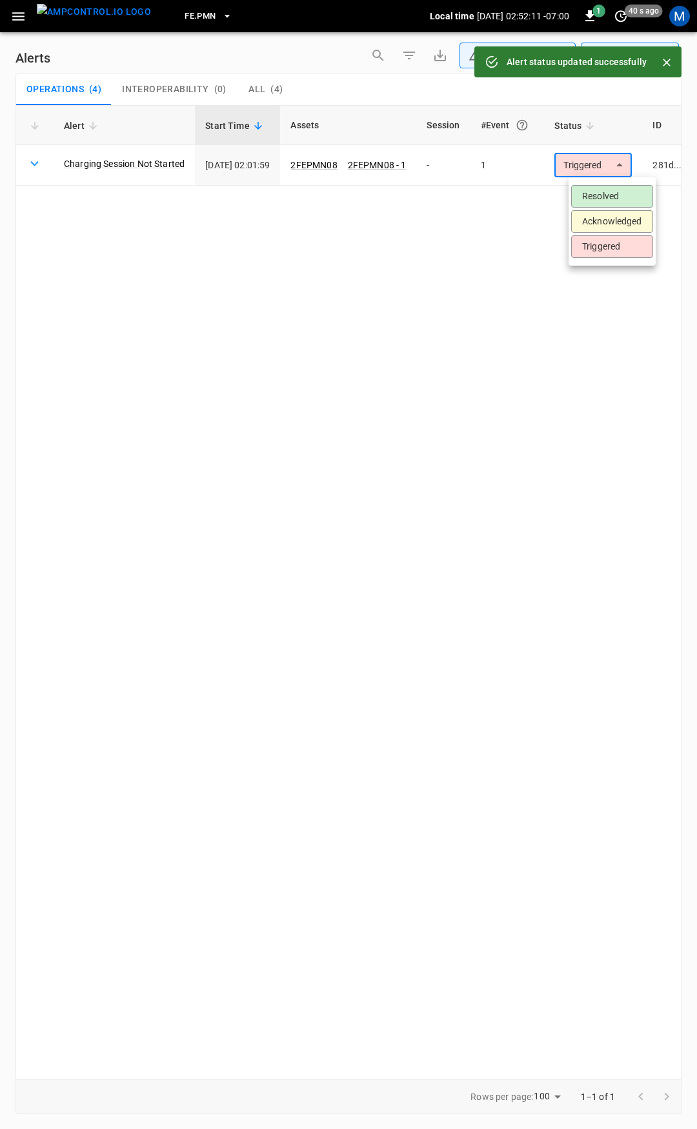
click at [612, 166] on body "**********" at bounding box center [348, 562] width 697 height 1125
click at [609, 195] on li "Resolved" at bounding box center [612, 196] width 82 height 23
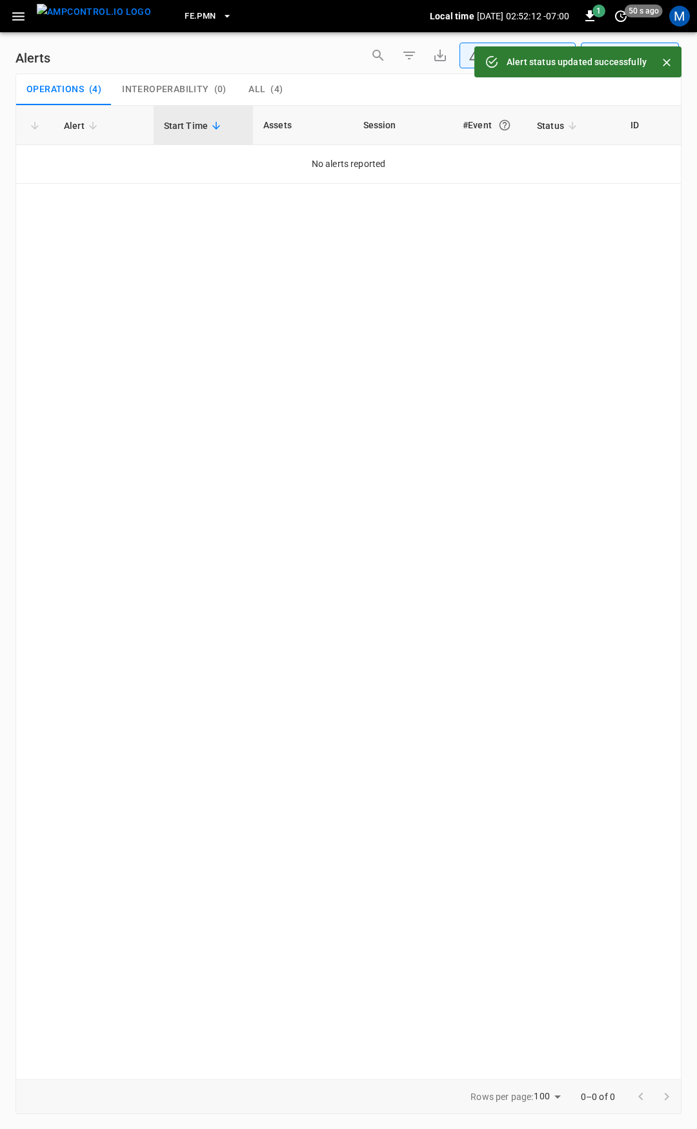
drag, startPoint x: 15, startPoint y: 11, endPoint x: 17, endPoint y: 30, distance: 19.4
click at [15, 12] on icon "button" at bounding box center [18, 16] width 16 height 16
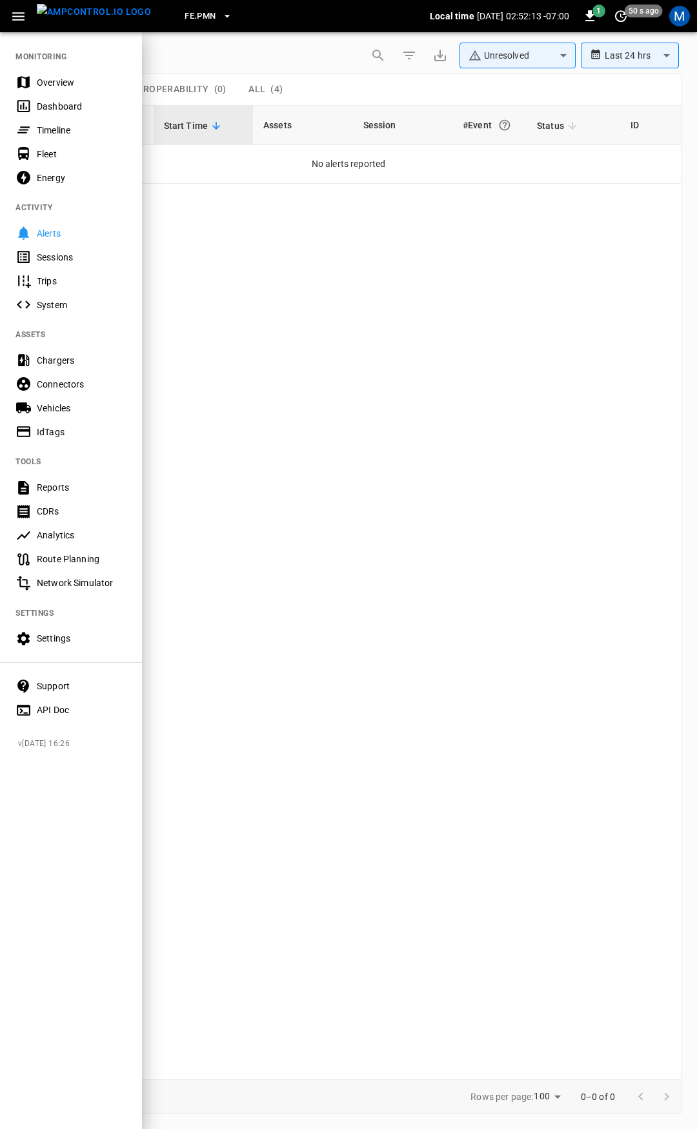
click at [27, 63] on nav "MONITORING Overview Dashboard Timeline Fleet Energy ACTIVITY Alerts Sessions Tr…" at bounding box center [71, 379] width 142 height 697
drag, startPoint x: 32, startPoint y: 83, endPoint x: 45, endPoint y: 88, distance: 13.7
click at [33, 83] on div "Overview" at bounding box center [71, 82] width 142 height 24
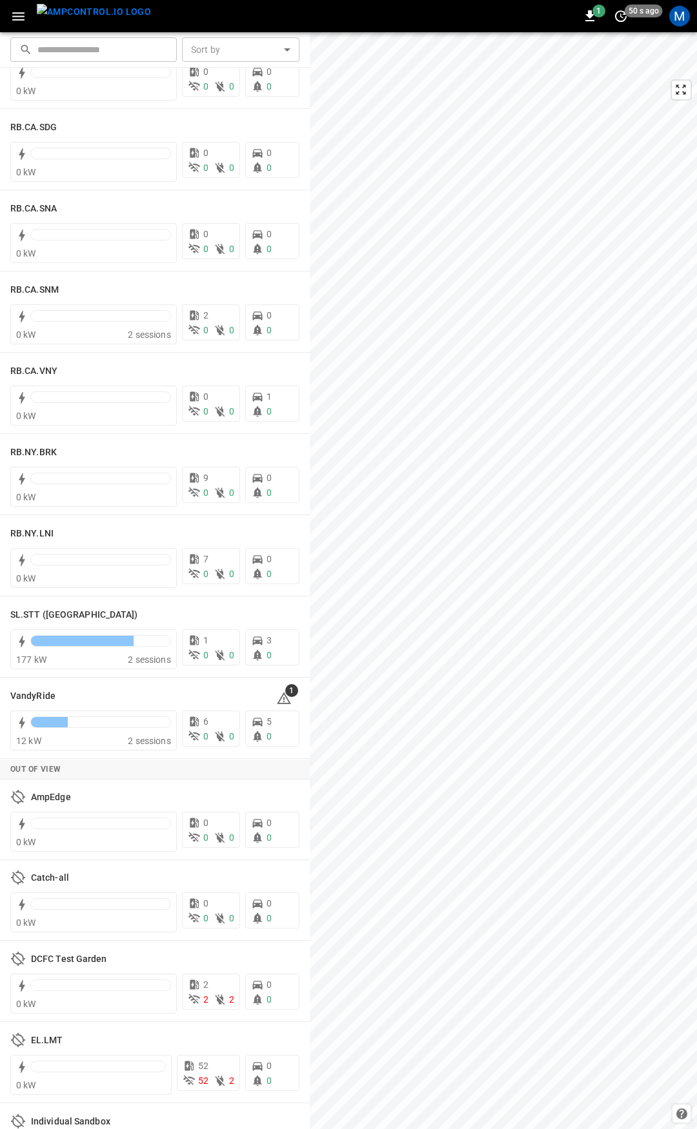
scroll to position [2120, 0]
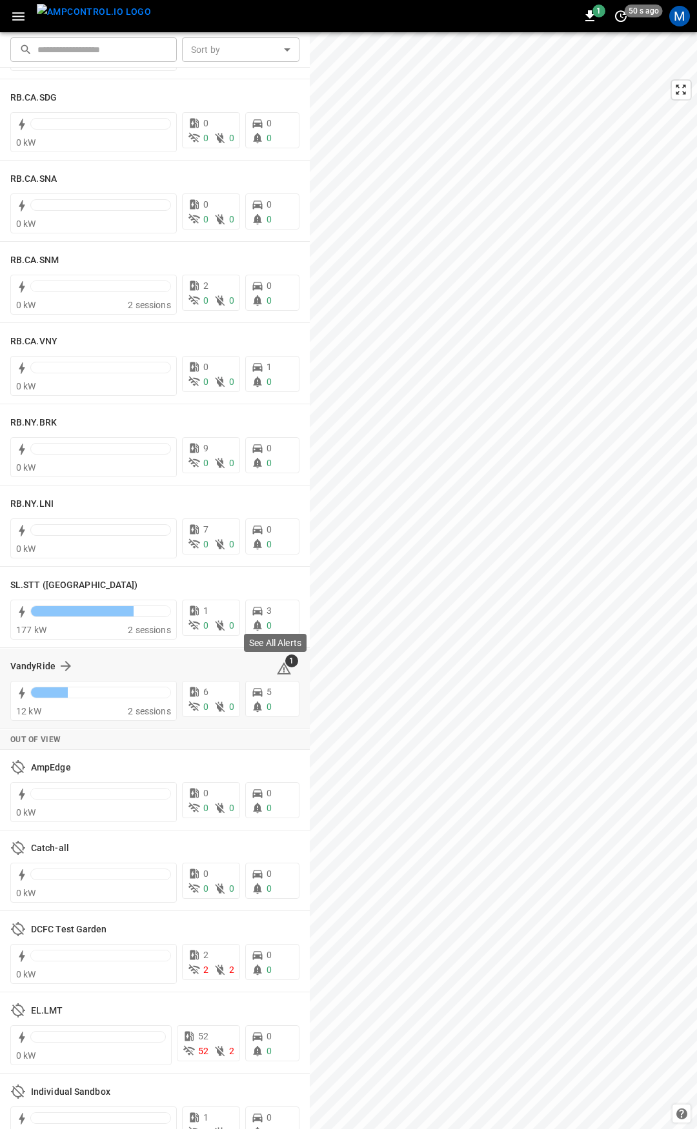
click at [283, 670] on icon at bounding box center [283, 670] width 1 height 5
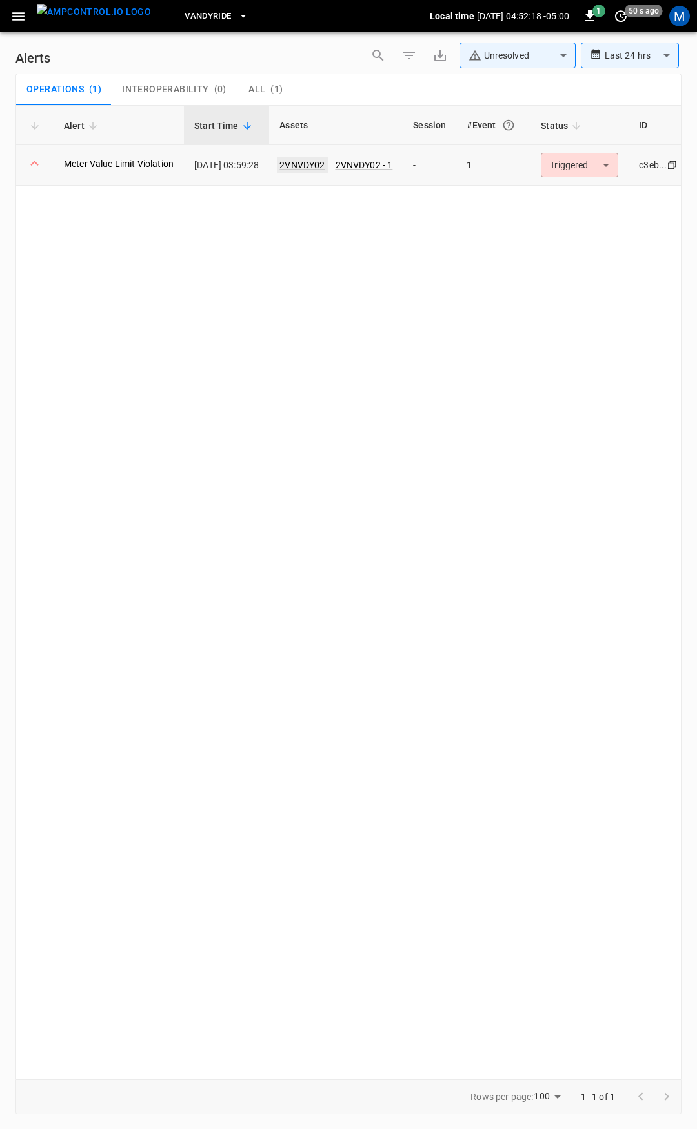
click at [312, 164] on link "2VNVDY02" at bounding box center [302, 164] width 50 height 15
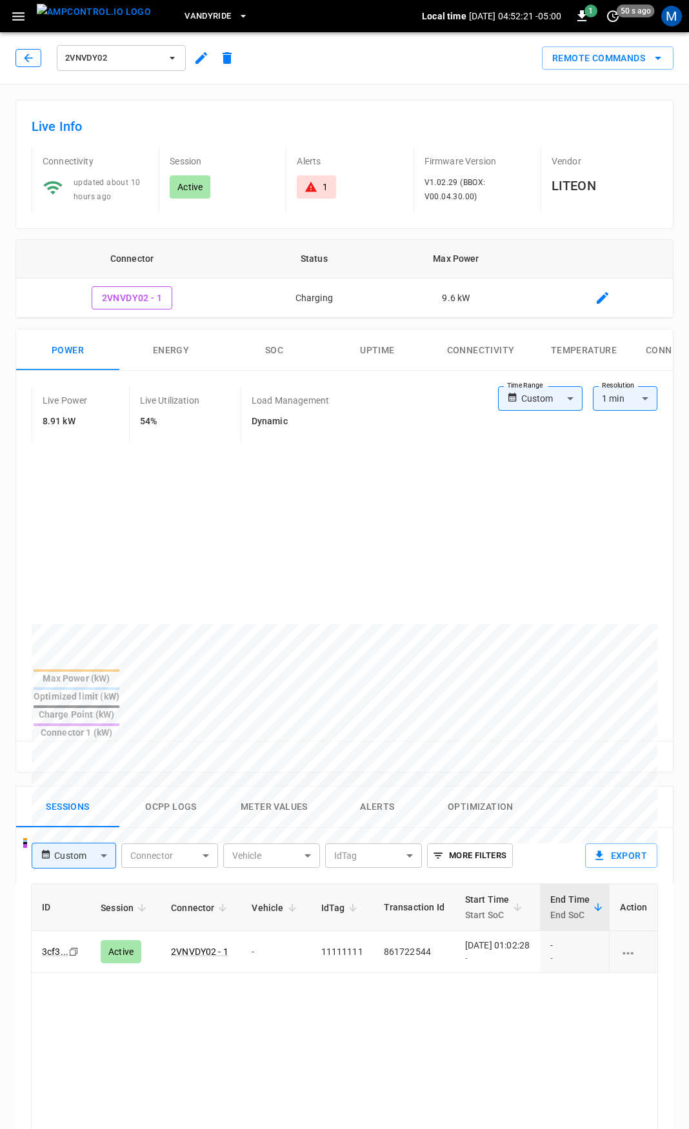
click at [36, 59] on button "button" at bounding box center [28, 58] width 26 height 18
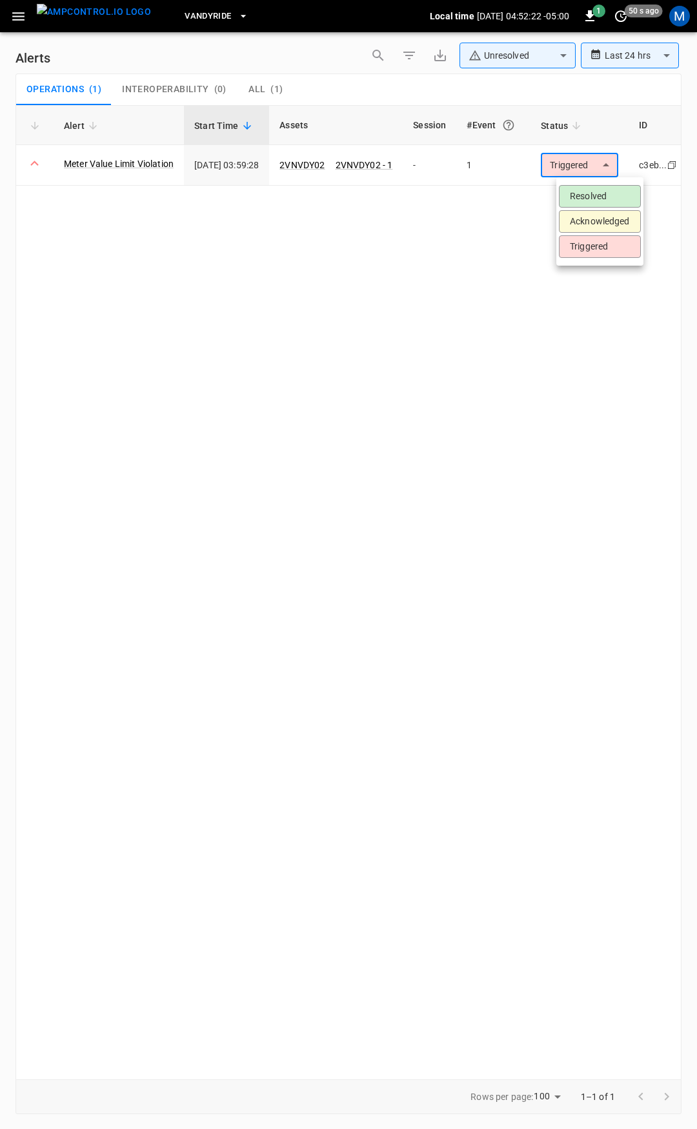
drag, startPoint x: 586, startPoint y: 174, endPoint x: 586, endPoint y: 204, distance: 29.7
click at [587, 175] on body "**********" at bounding box center [348, 562] width 697 height 1125
click at [586, 204] on li "Resolved" at bounding box center [600, 196] width 82 height 23
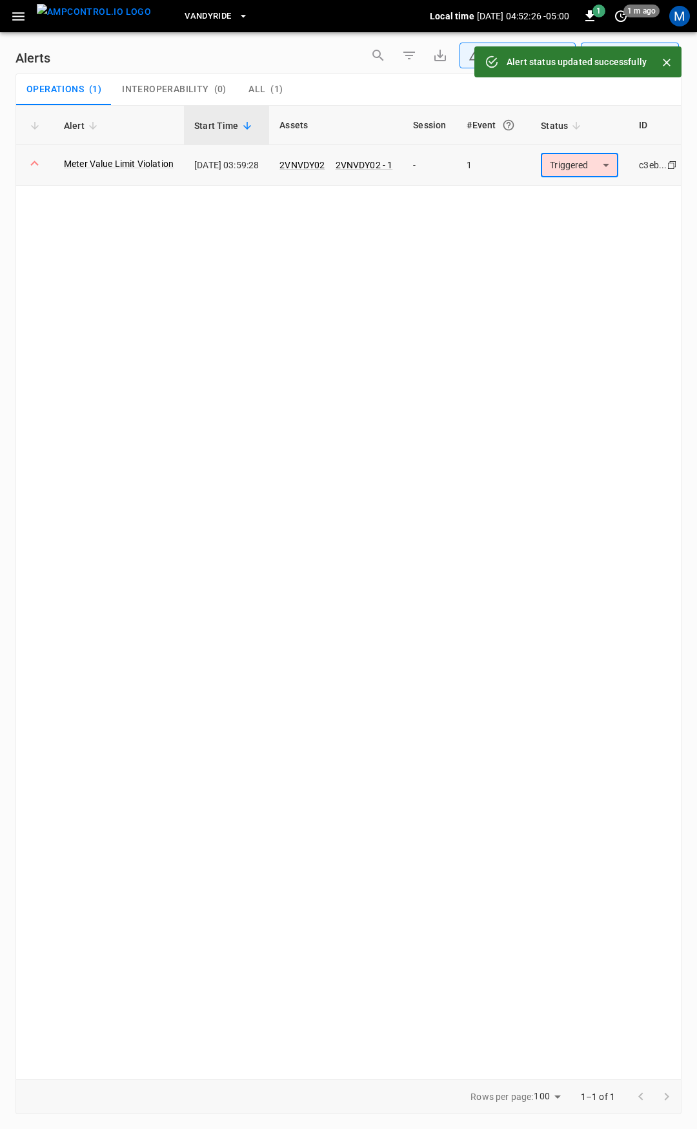
click at [593, 167] on body "**********" at bounding box center [348, 562] width 697 height 1125
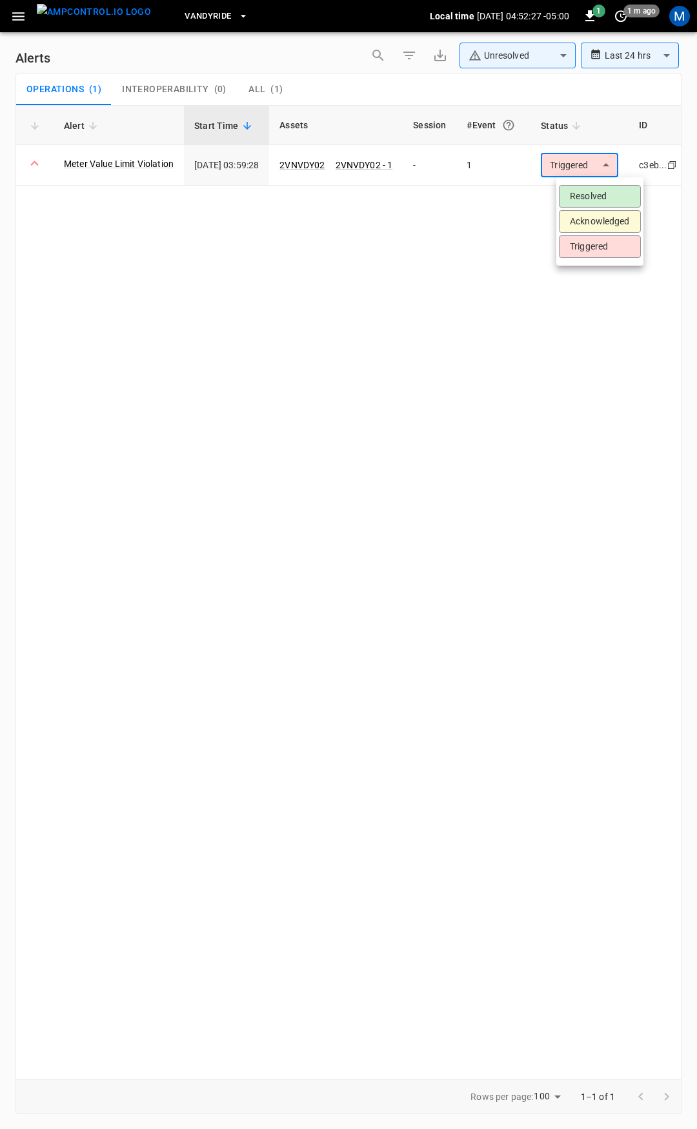
click at [604, 190] on li "Resolved" at bounding box center [600, 196] width 82 height 23
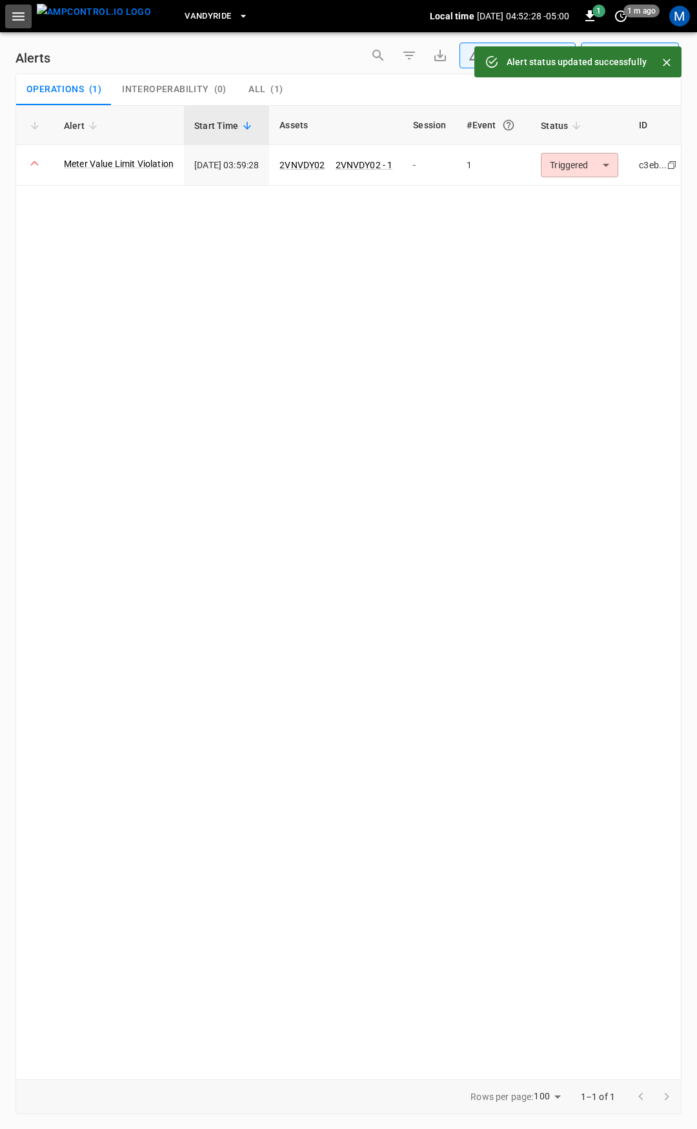
click at [17, 14] on icon "button" at bounding box center [18, 16] width 16 height 16
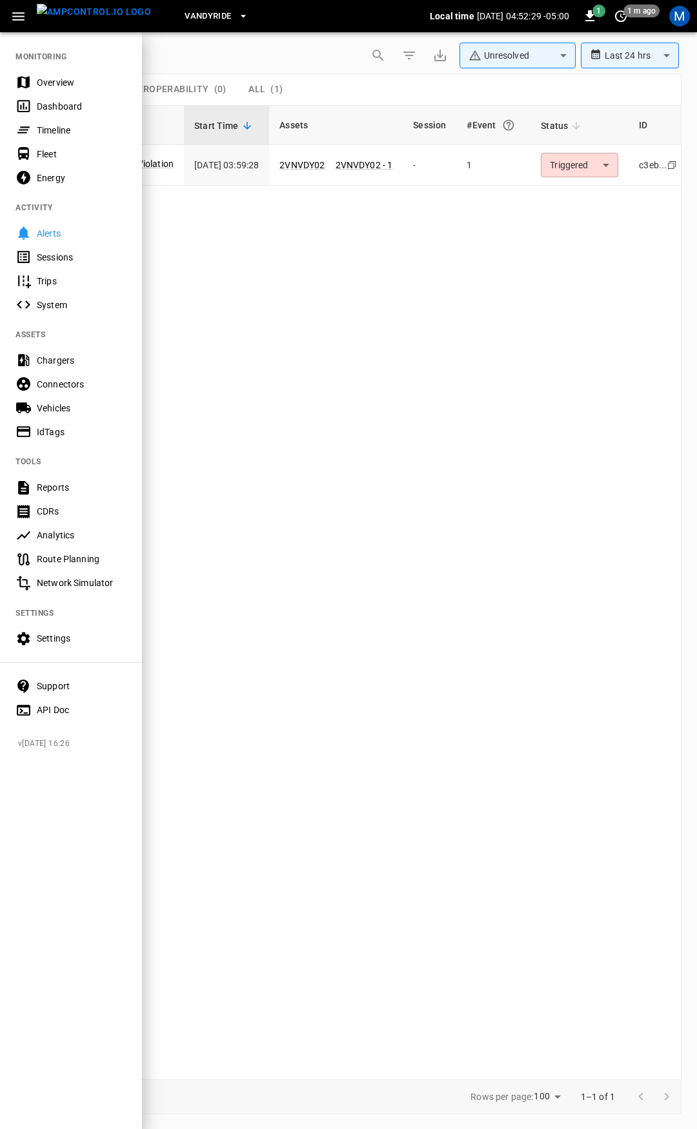
click at [636, 161] on div at bounding box center [348, 564] width 697 height 1129
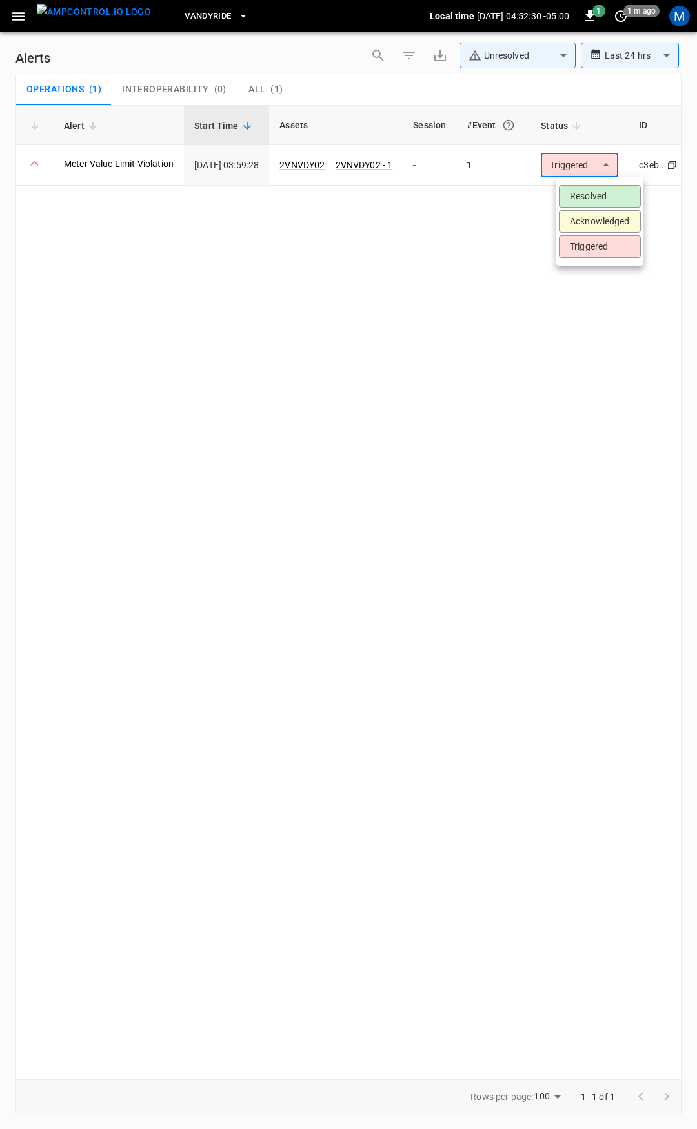
click at [615, 170] on body "**********" at bounding box center [348, 562] width 697 height 1125
click at [601, 198] on li "Resolved" at bounding box center [600, 196] width 82 height 23
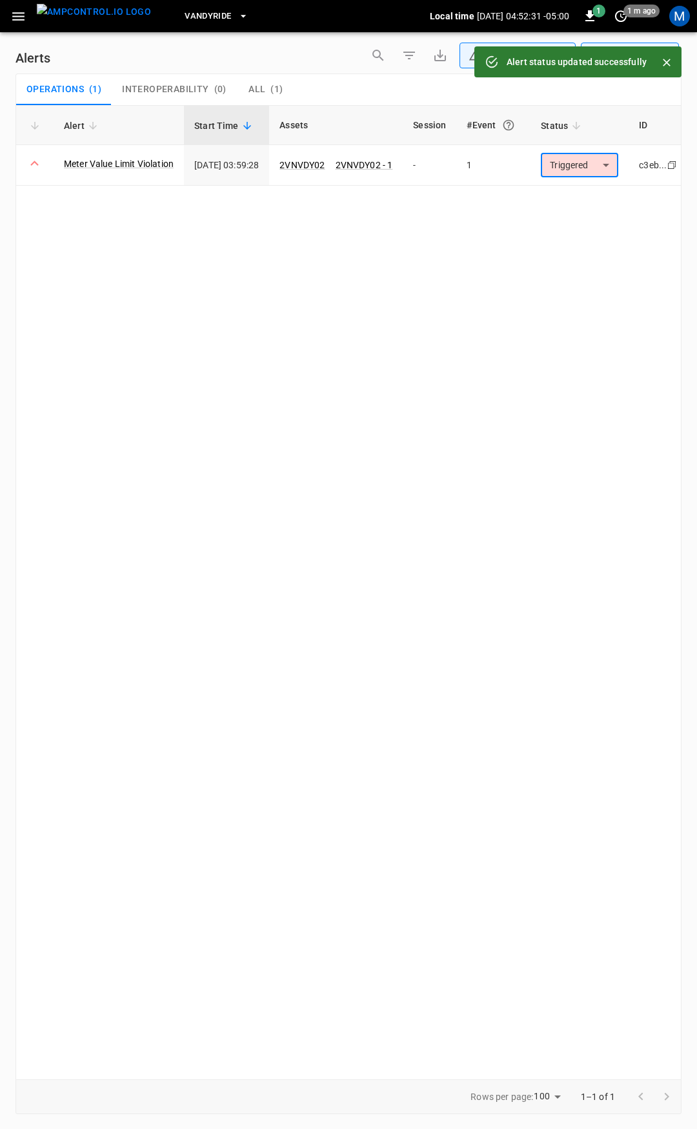
click at [16, 21] on icon "button" at bounding box center [18, 16] width 16 height 16
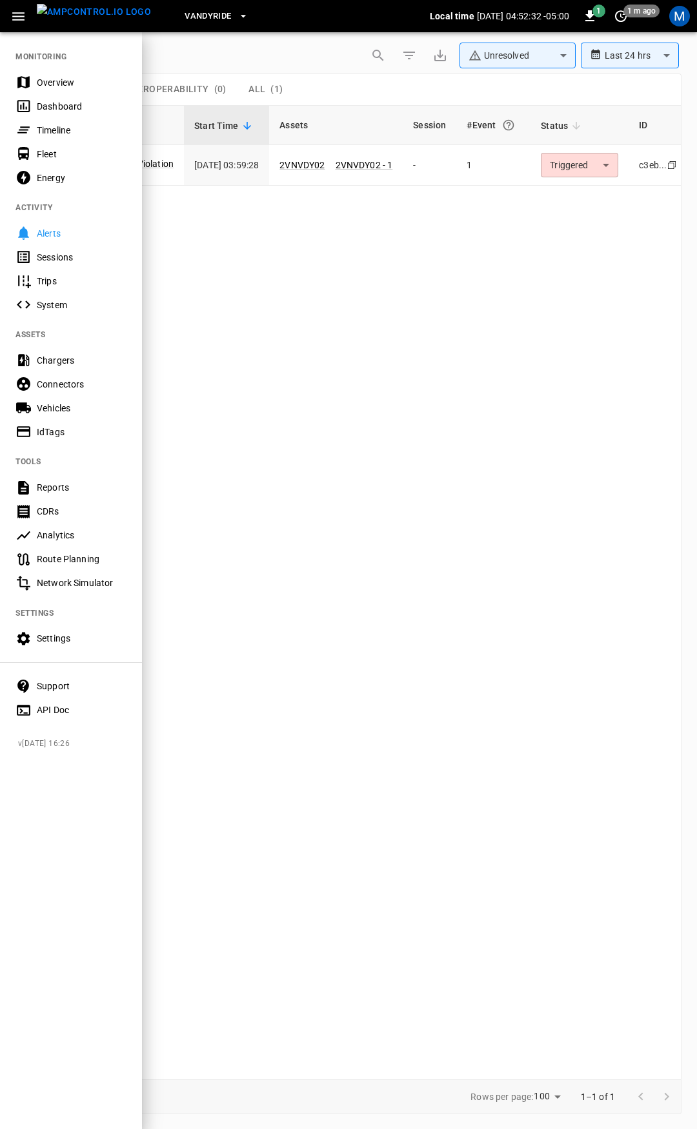
drag, startPoint x: 62, startPoint y: 85, endPoint x: 52, endPoint y: 35, distance: 51.2
click at [62, 85] on div "Overview" at bounding box center [82, 82] width 90 height 13
